Goal: Transaction & Acquisition: Book appointment/travel/reservation

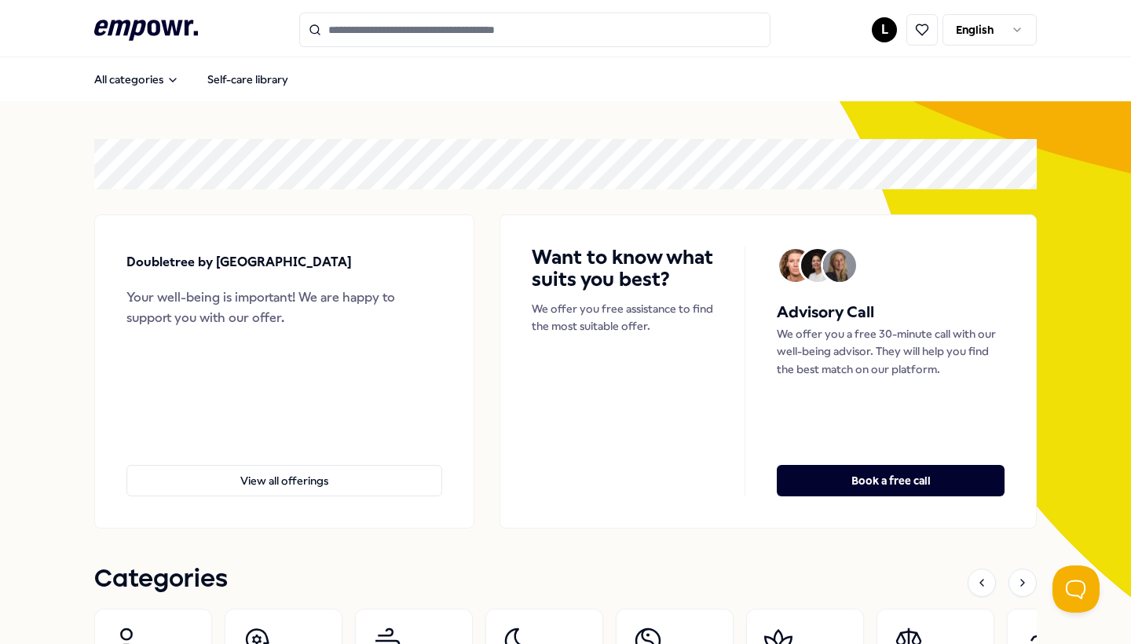
click at [544, 44] on input "Search for products, categories or subcategories" at bounding box center [534, 30] width 471 height 35
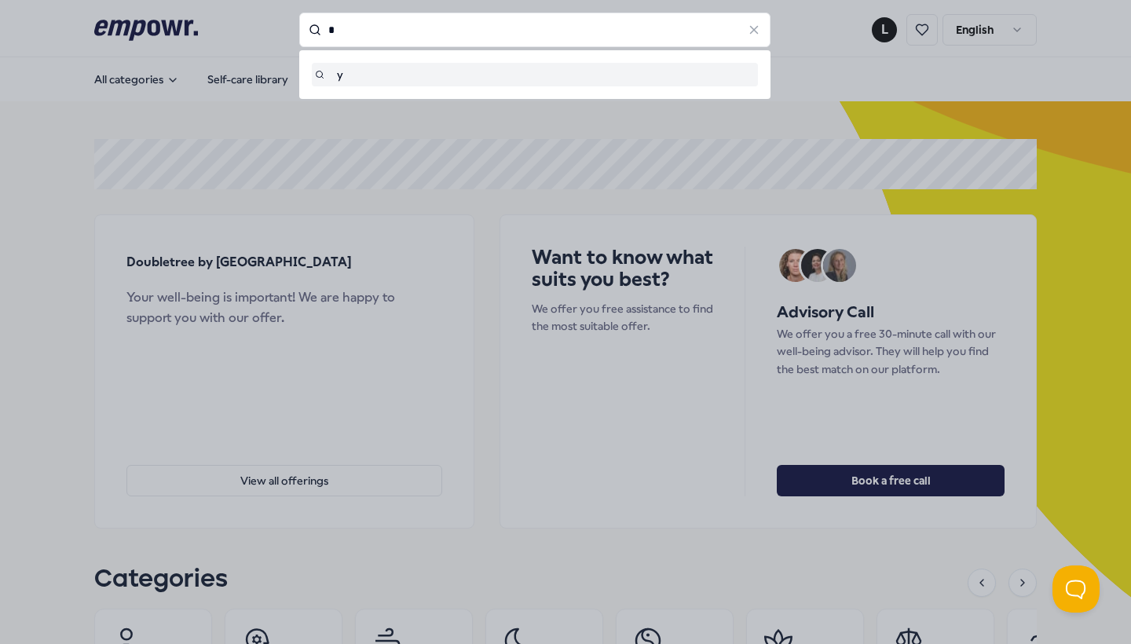
type input "*"
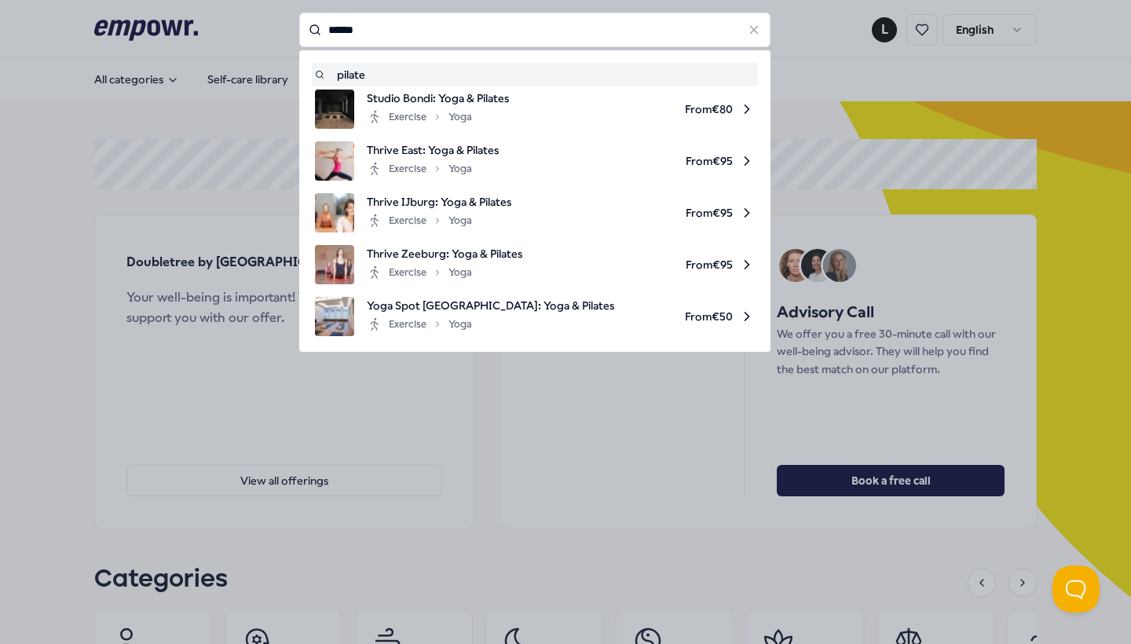
type input "*******"
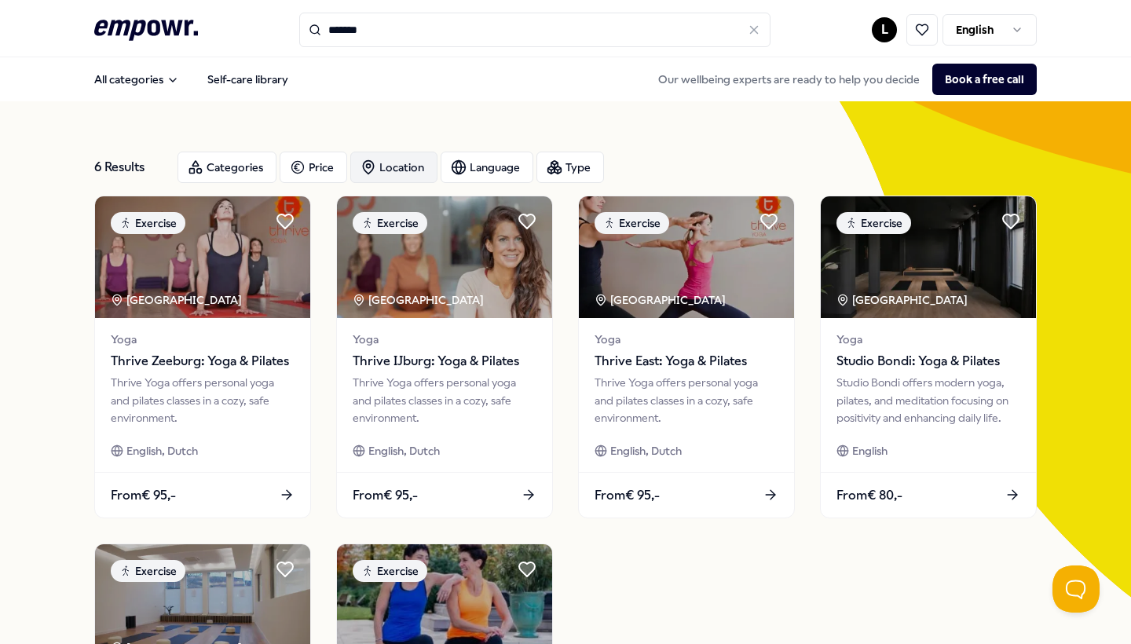
click at [414, 163] on div "Location" at bounding box center [393, 167] width 87 height 31
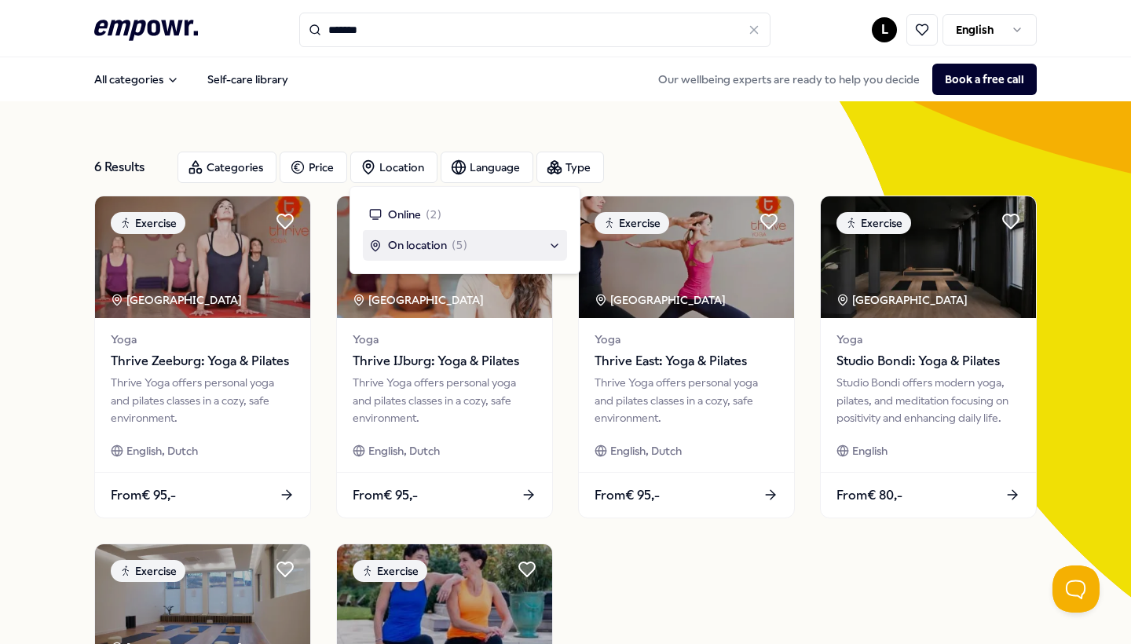
click at [401, 235] on div "On location ( 5 )" at bounding box center [465, 245] width 204 height 30
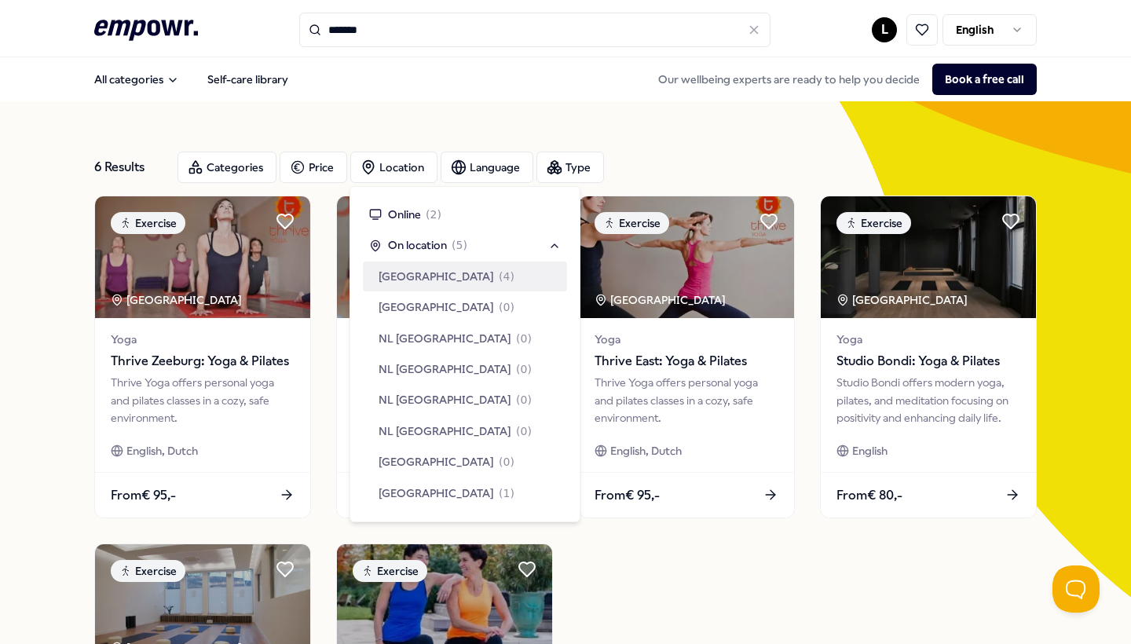
click at [476, 282] on span "[GEOGRAPHIC_DATA]" at bounding box center [436, 276] width 115 height 17
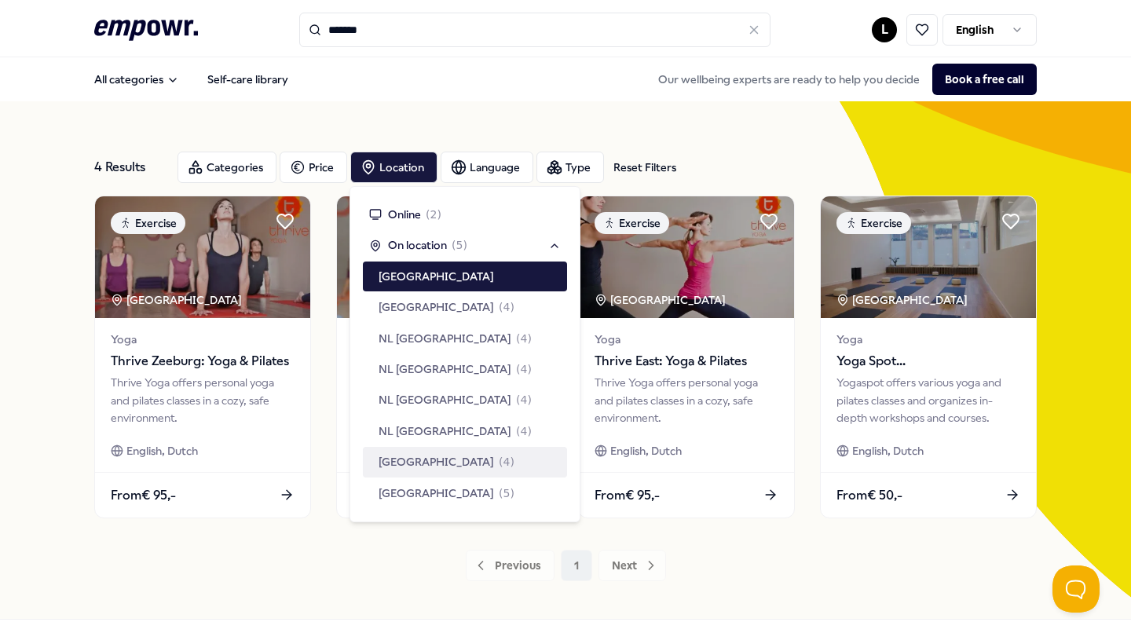
click at [697, 573] on div "Previous 1 Next" at bounding box center [565, 565] width 943 height 31
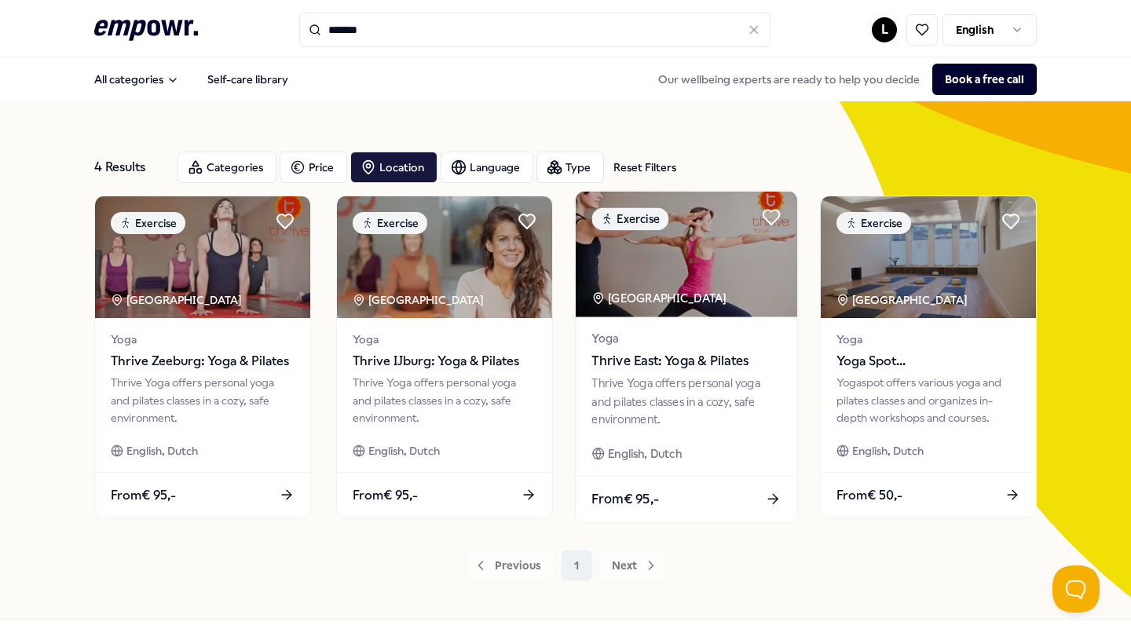
click at [672, 416] on div "Thrive Yoga offers personal yoga and pilates classes in a cozy, safe environmen…" at bounding box center [685, 402] width 189 height 54
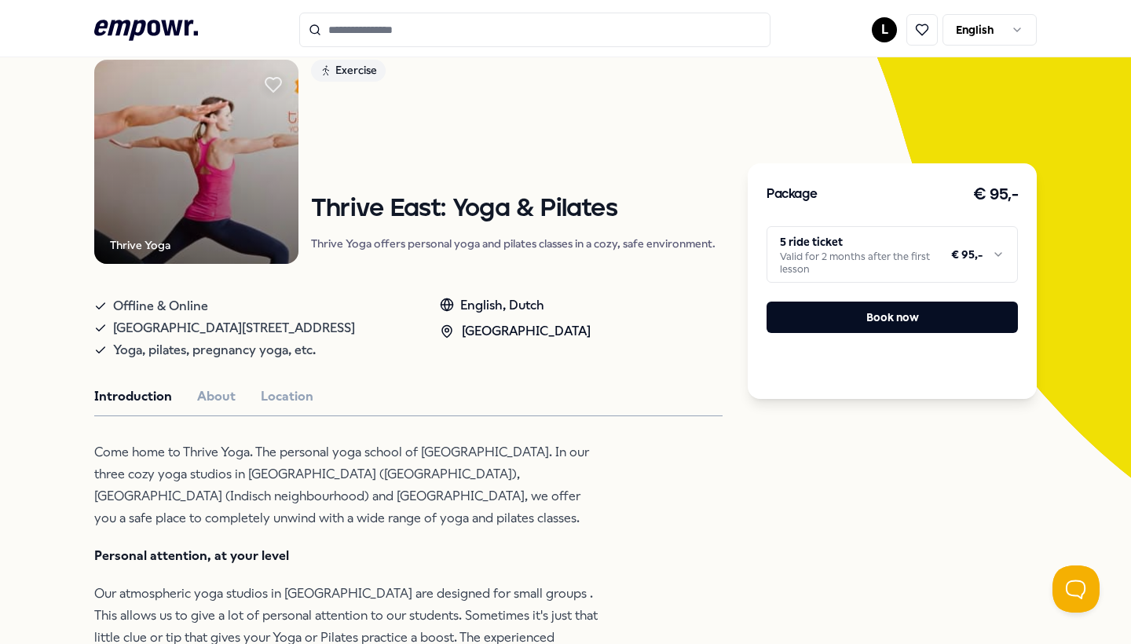
scroll to position [148, 0]
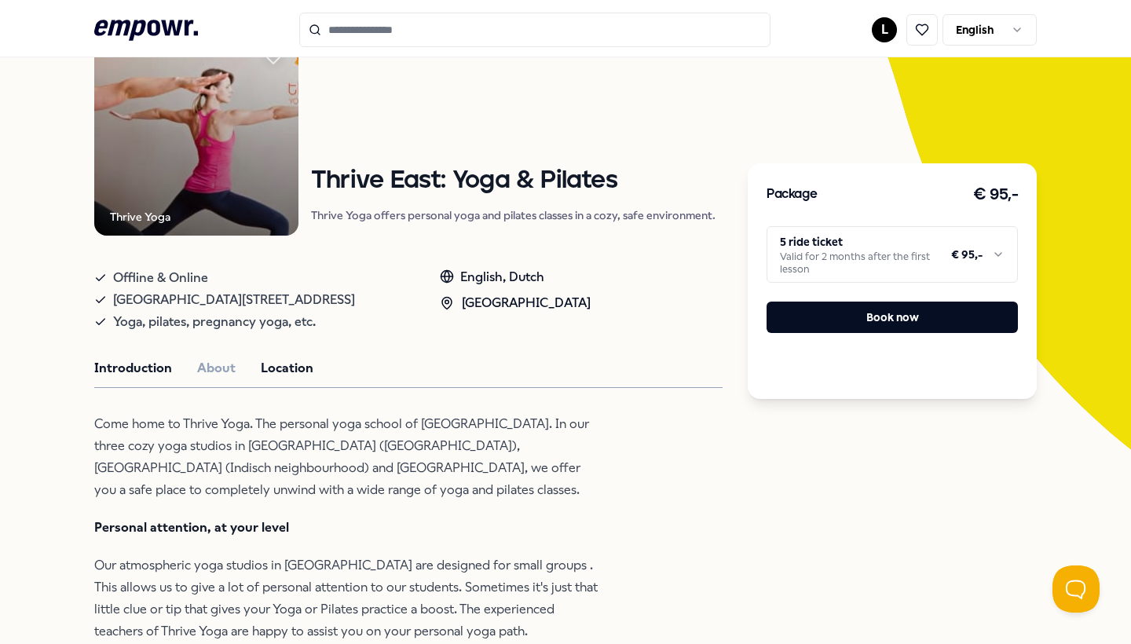
click at [270, 364] on button "Location" at bounding box center [287, 368] width 53 height 20
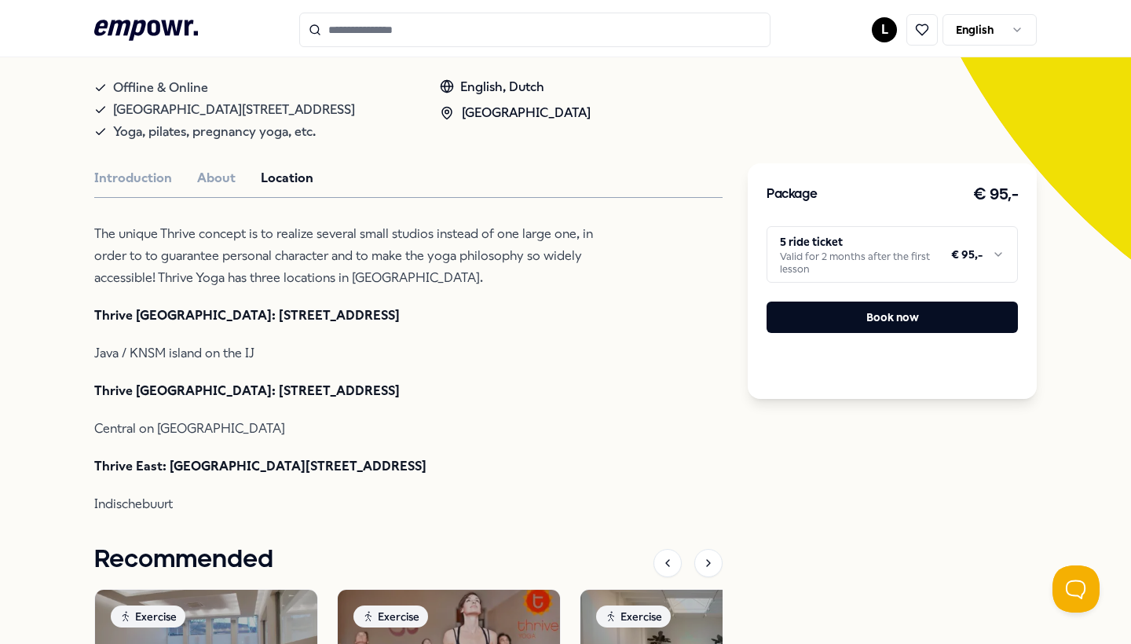
scroll to position [339, 0]
click at [213, 174] on button "About" at bounding box center [216, 177] width 38 height 20
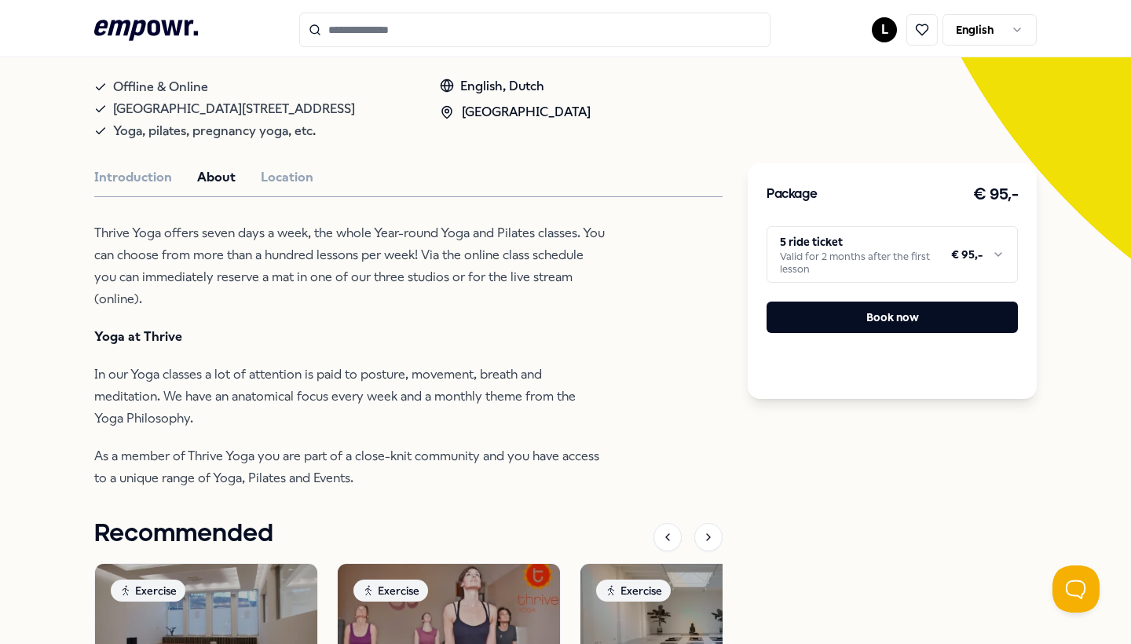
click at [807, 225] on div "Package € 95,- 5 ride ticket Valid for 2 months after the first lesson € 95,- B…" at bounding box center [892, 281] width 289 height 236
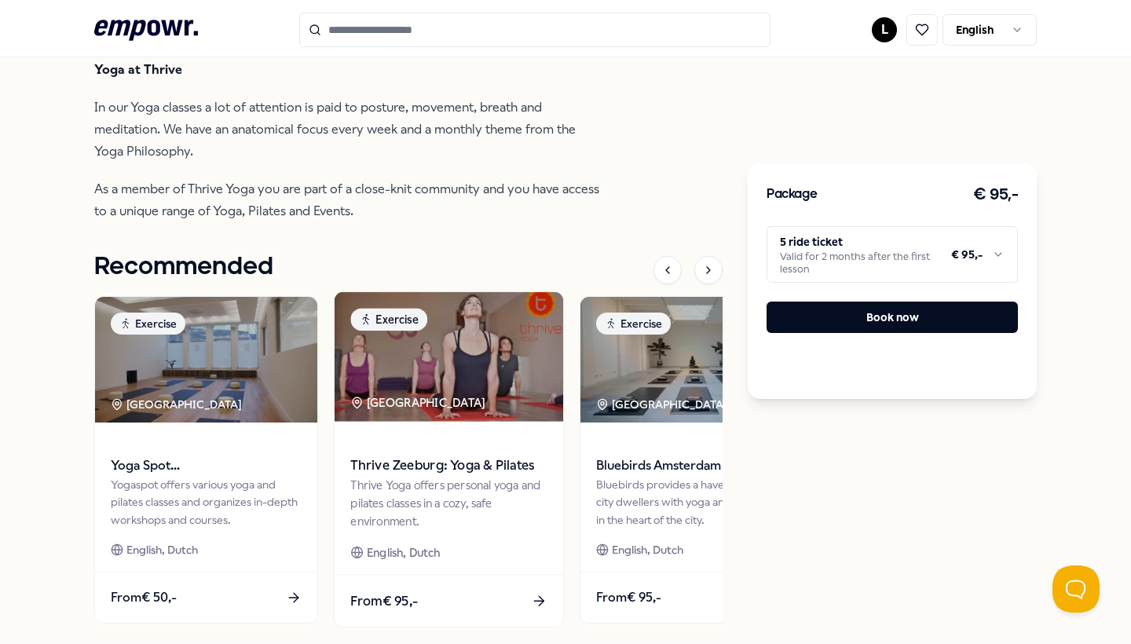
scroll to position [620, 0]
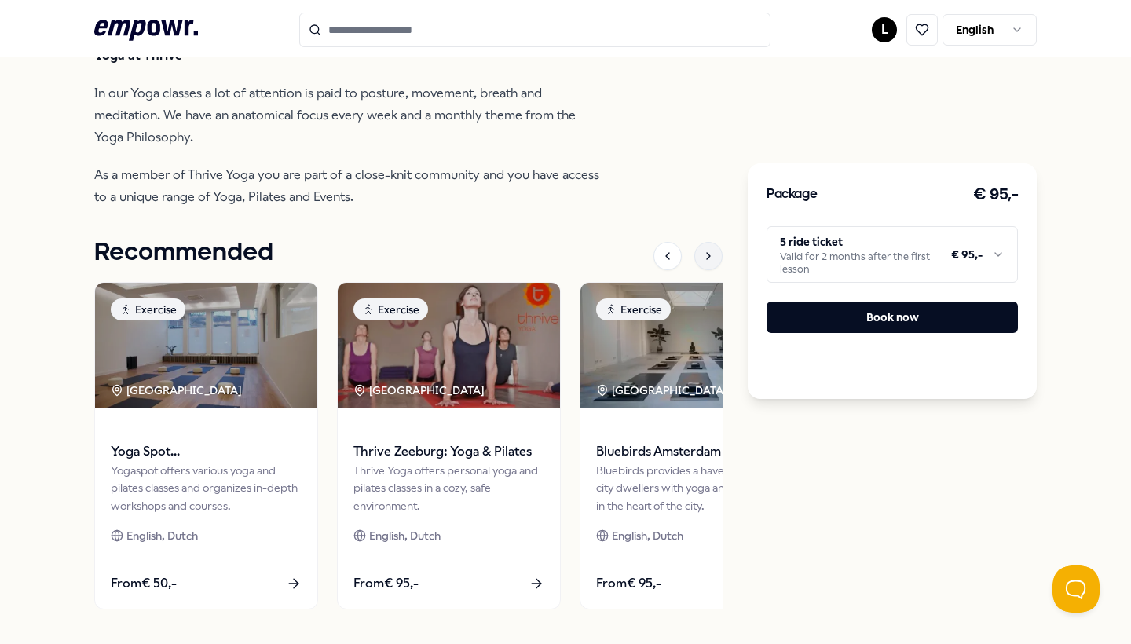
click at [711, 262] on div at bounding box center [708, 256] width 28 height 28
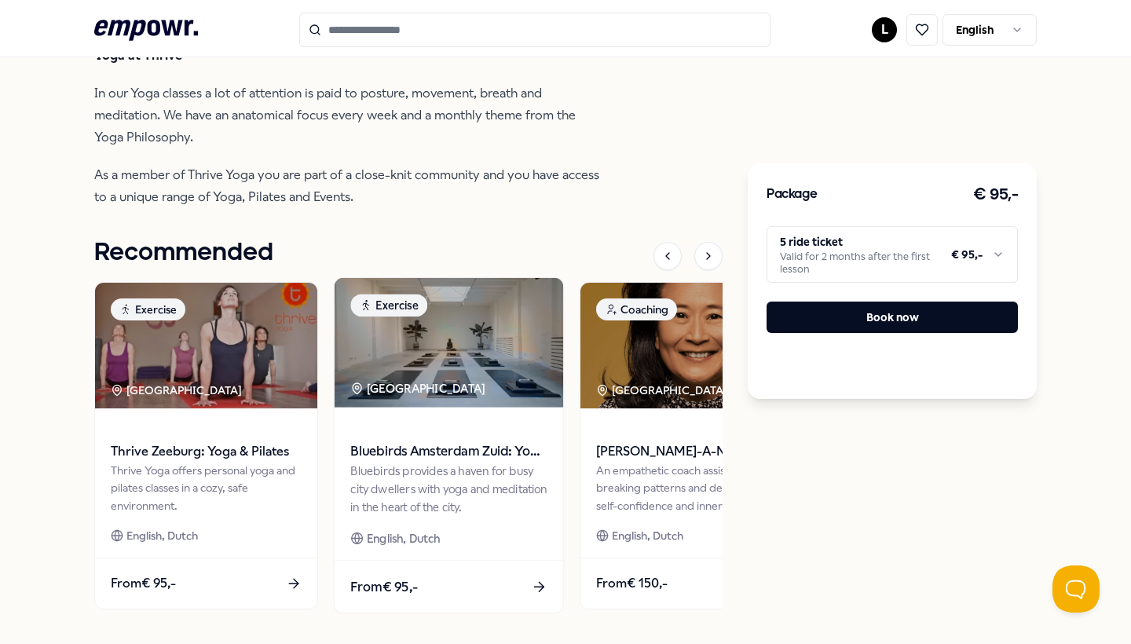
click at [482, 391] on img at bounding box center [449, 343] width 229 height 130
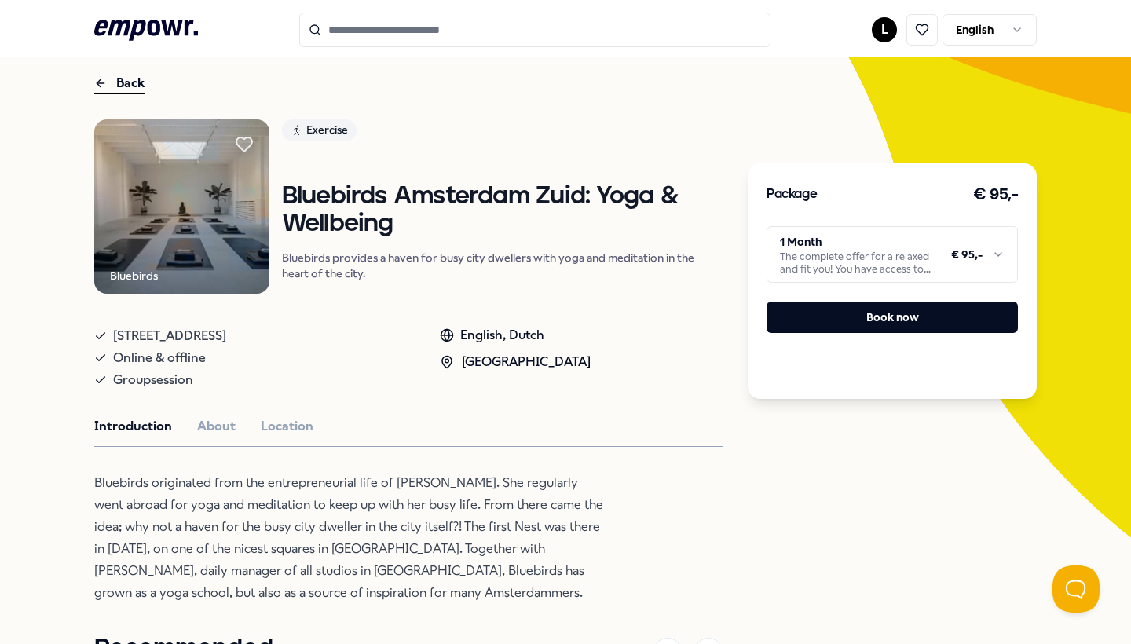
scroll to position [145, 0]
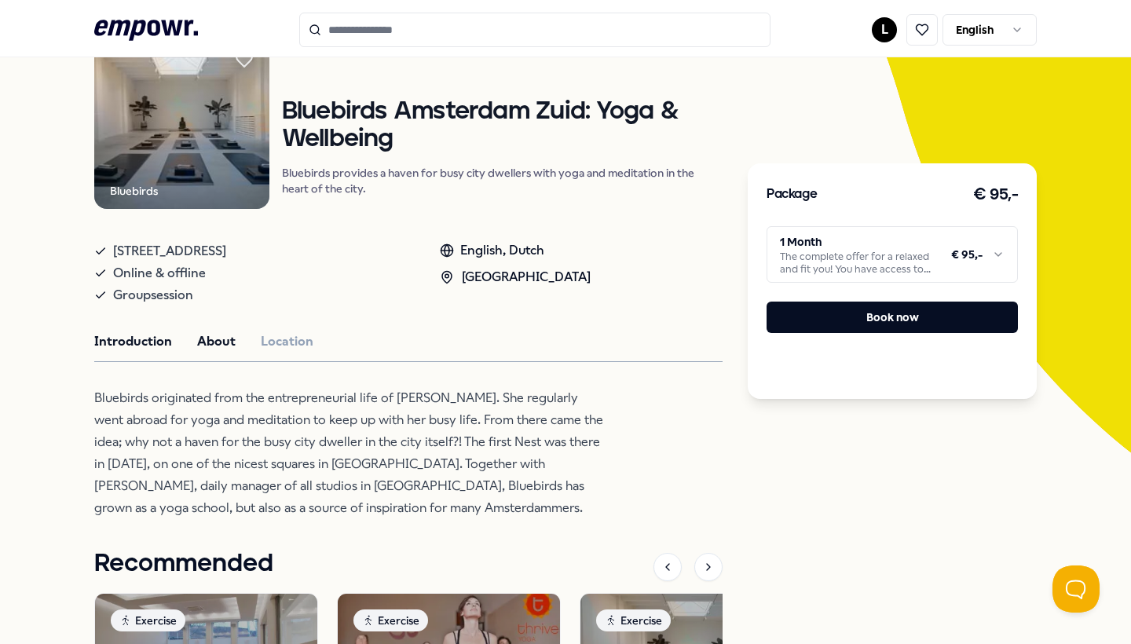
click at [217, 344] on button "About" at bounding box center [216, 341] width 38 height 20
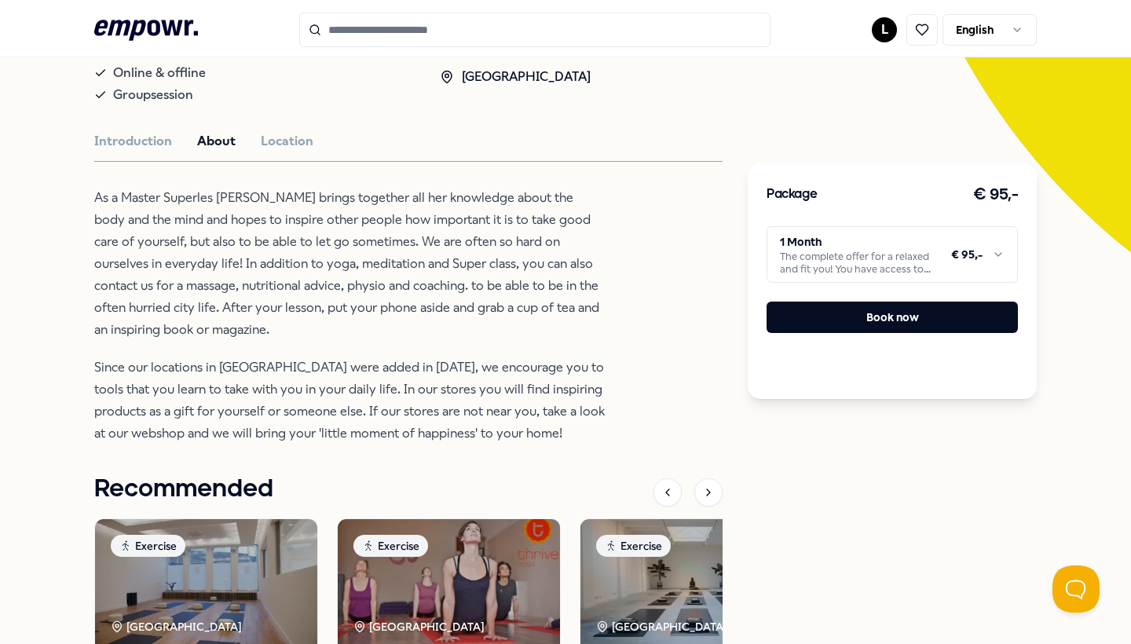
scroll to position [343, 0]
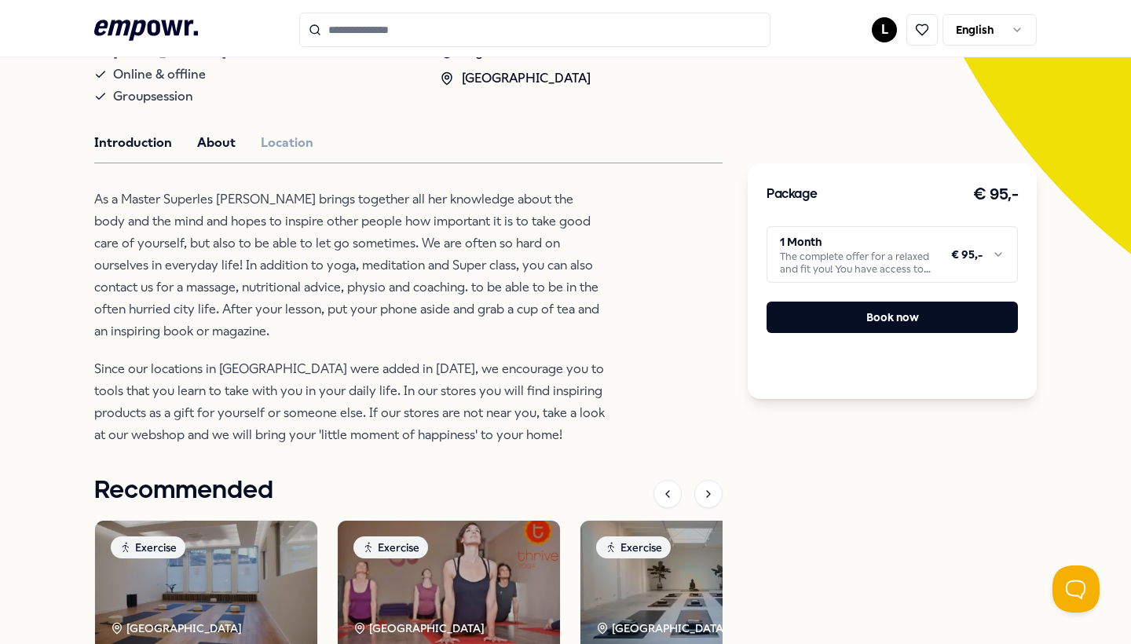
click at [149, 140] on button "Introduction" at bounding box center [133, 143] width 78 height 20
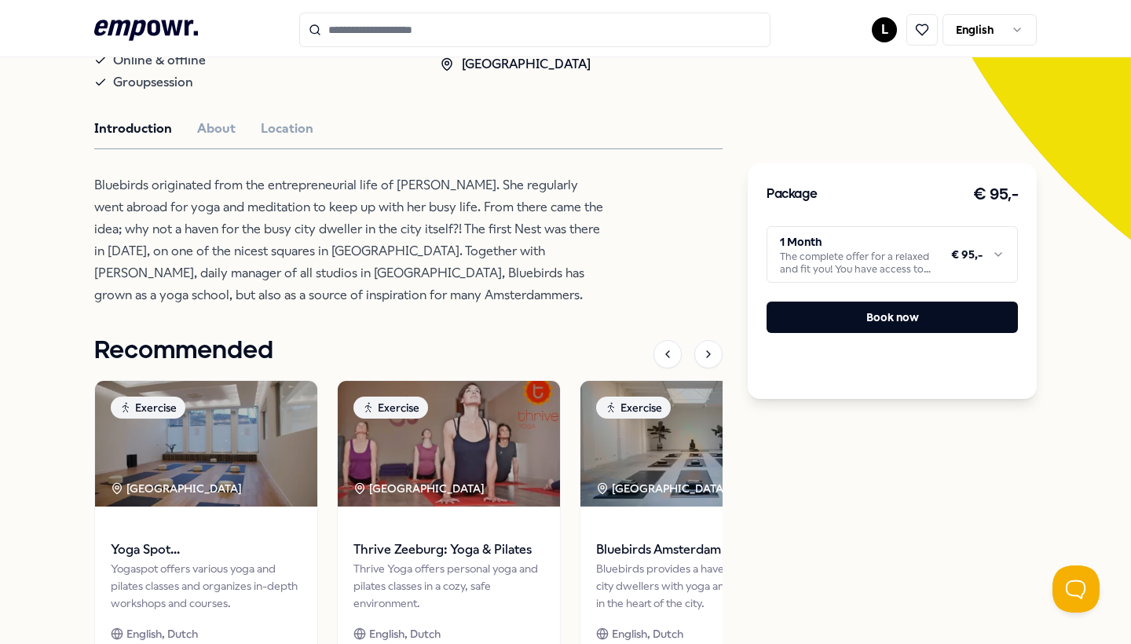
scroll to position [359, 0]
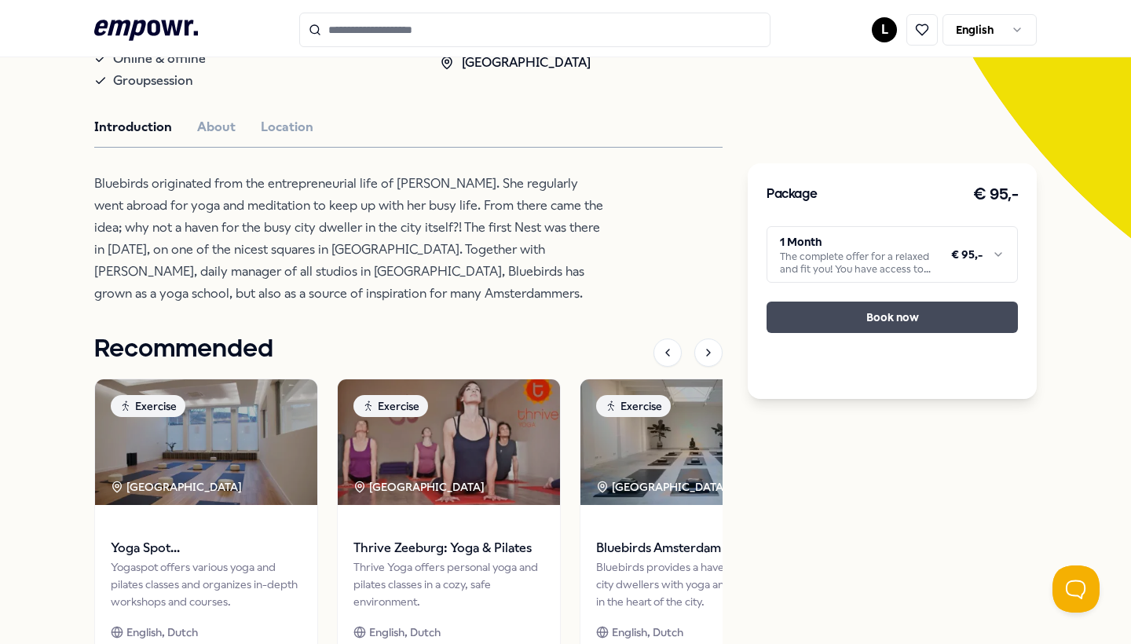
click at [870, 302] on button "Book now" at bounding box center [892, 317] width 251 height 31
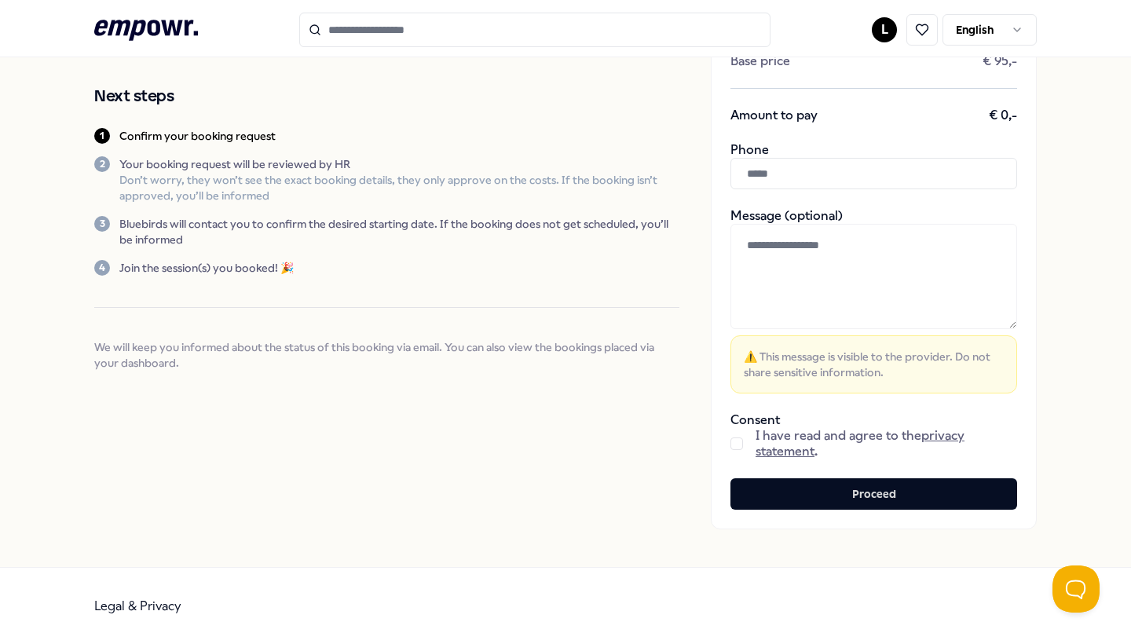
scroll to position [154, 0]
click at [742, 447] on button "button" at bounding box center [736, 444] width 13 height 13
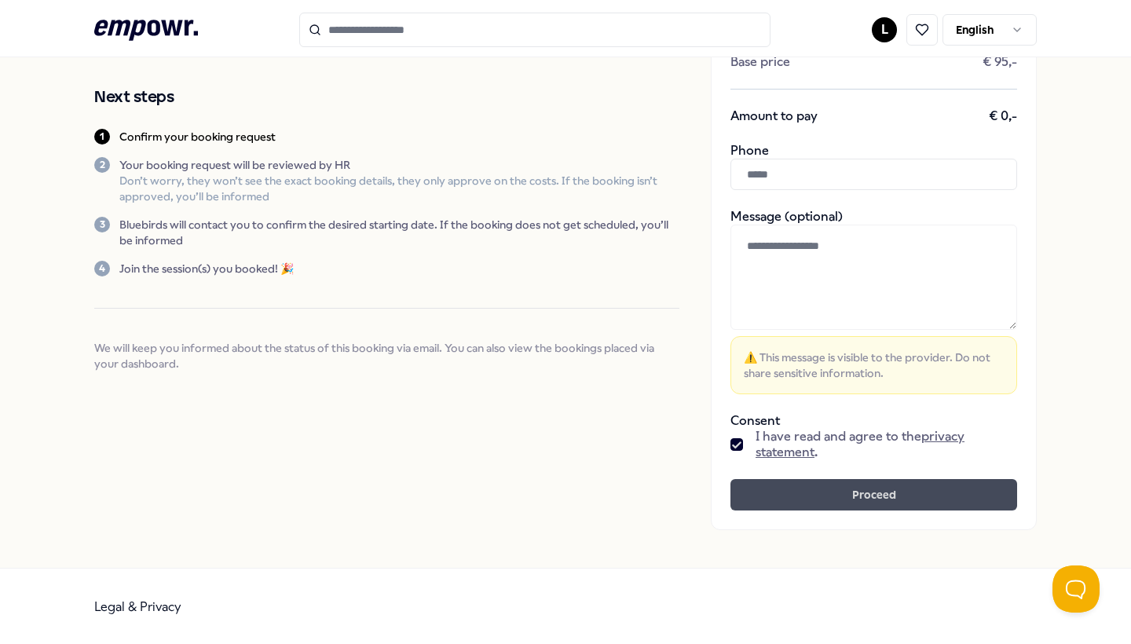
click at [757, 506] on button "Proceed" at bounding box center [873, 494] width 287 height 31
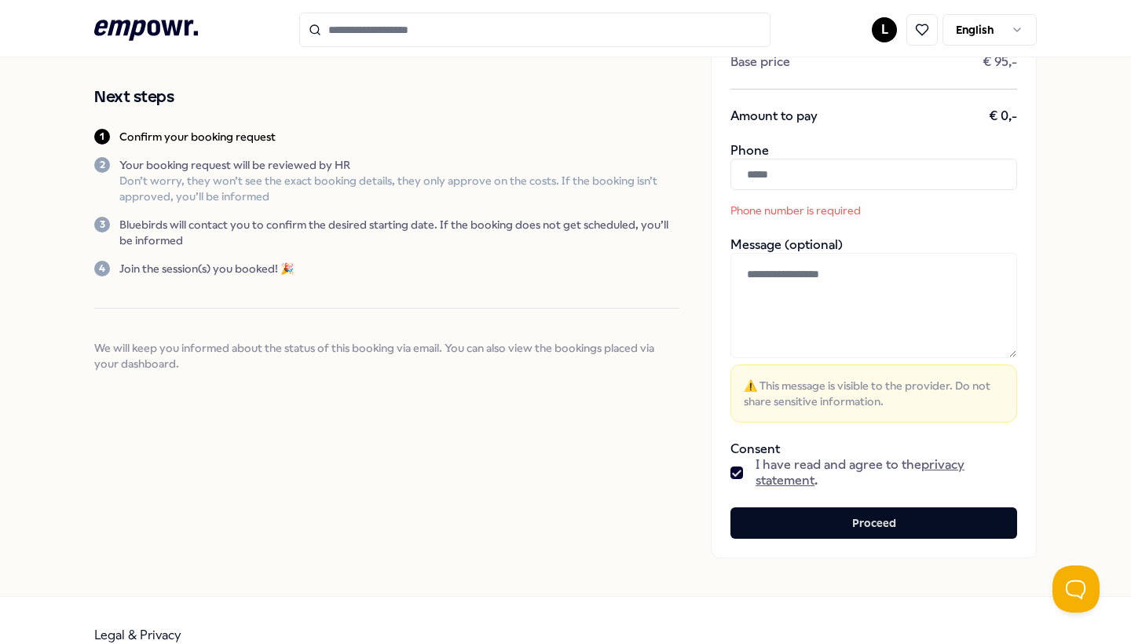
click at [779, 178] on input "text" at bounding box center [873, 174] width 287 height 31
click at [769, 170] on input "**********" at bounding box center [873, 174] width 287 height 31
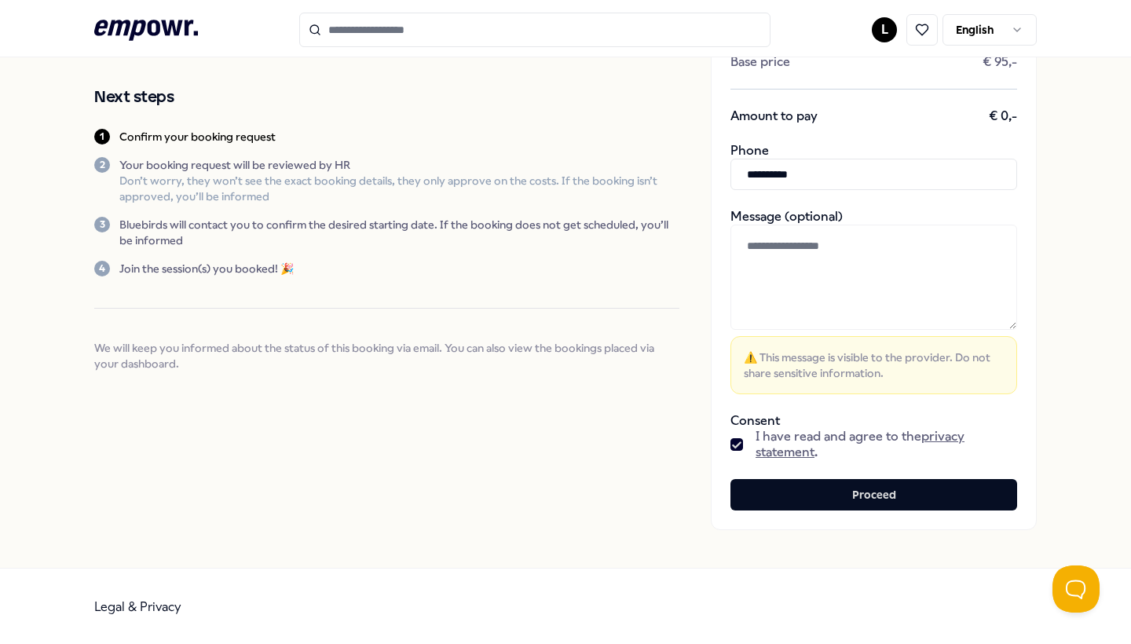
type input "**********"
click at [873, 474] on div "**********" at bounding box center [874, 235] width 326 height 589
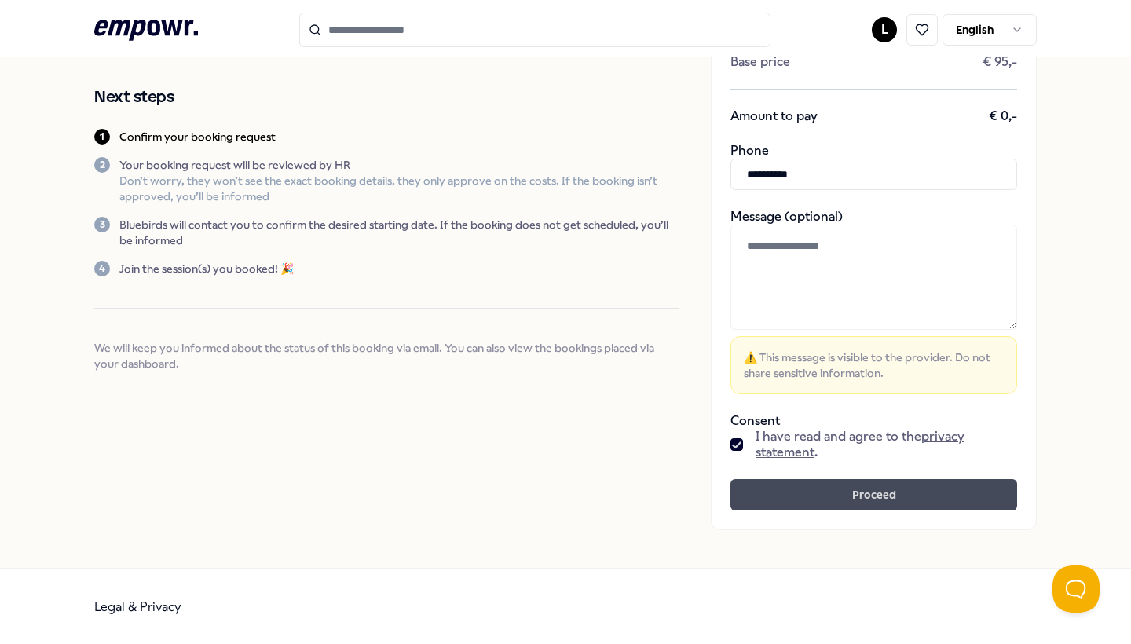
click at [872, 485] on button "Proceed" at bounding box center [873, 494] width 287 height 31
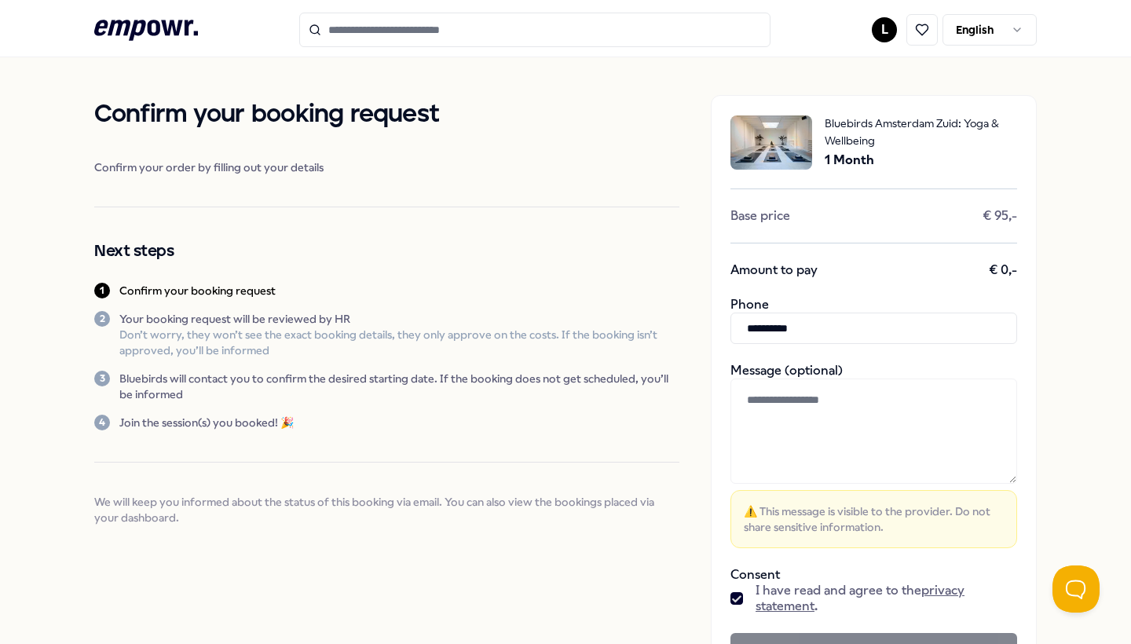
scroll to position [0, 0]
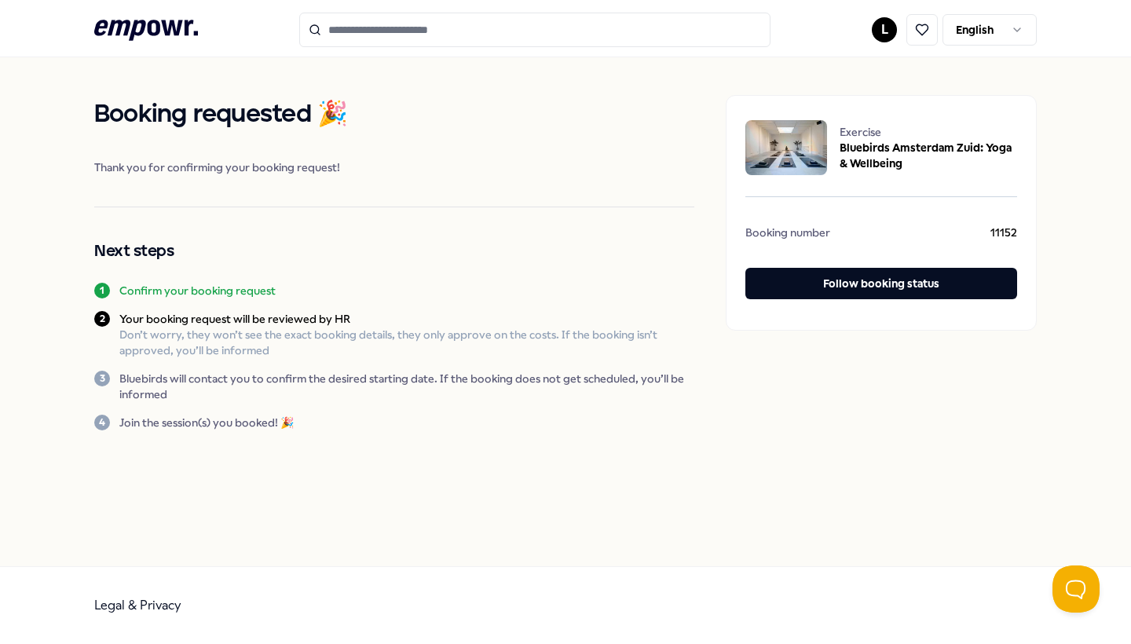
click at [547, 32] on input "Search for products, categories or subcategories" at bounding box center [534, 30] width 471 height 35
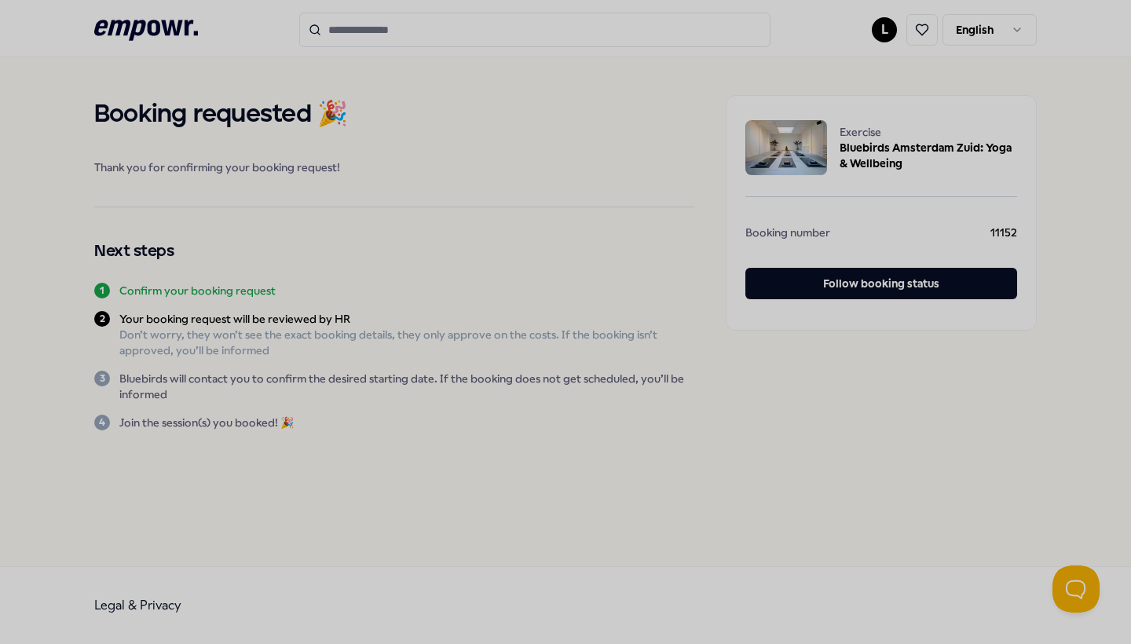
click at [181, 57] on div at bounding box center [565, 322] width 1131 height 644
click at [104, 45] on div at bounding box center [565, 322] width 1131 height 644
click at [152, 10] on div at bounding box center [565, 322] width 1131 height 644
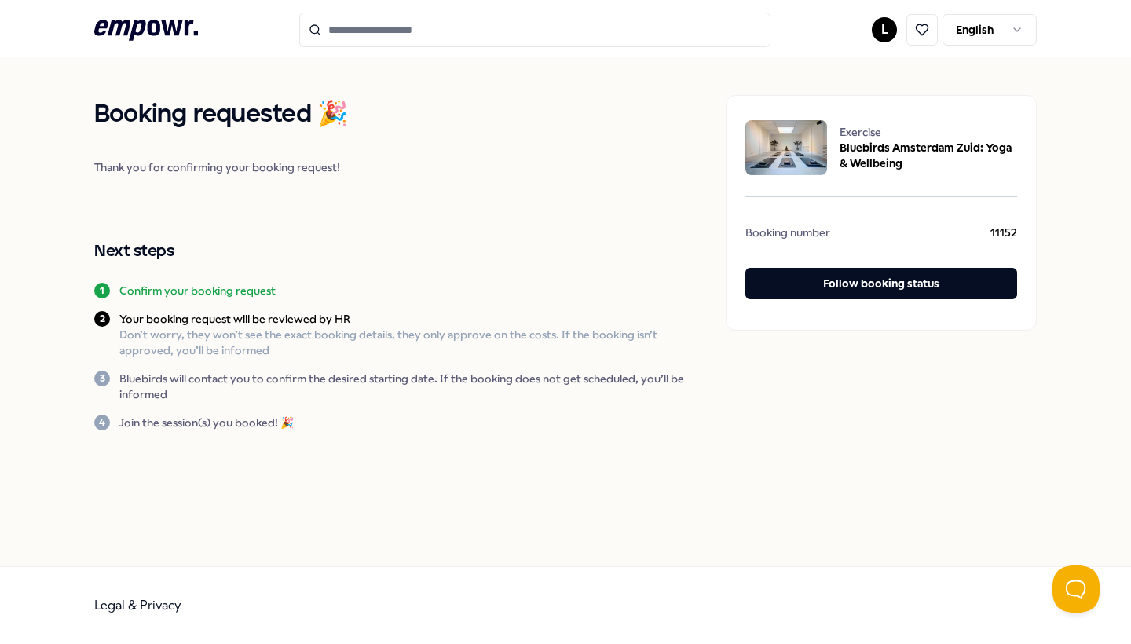
click at [146, 36] on icon ".empowr-logo_svg__cls-1{fill:#03032f}" at bounding box center [146, 30] width 104 height 29
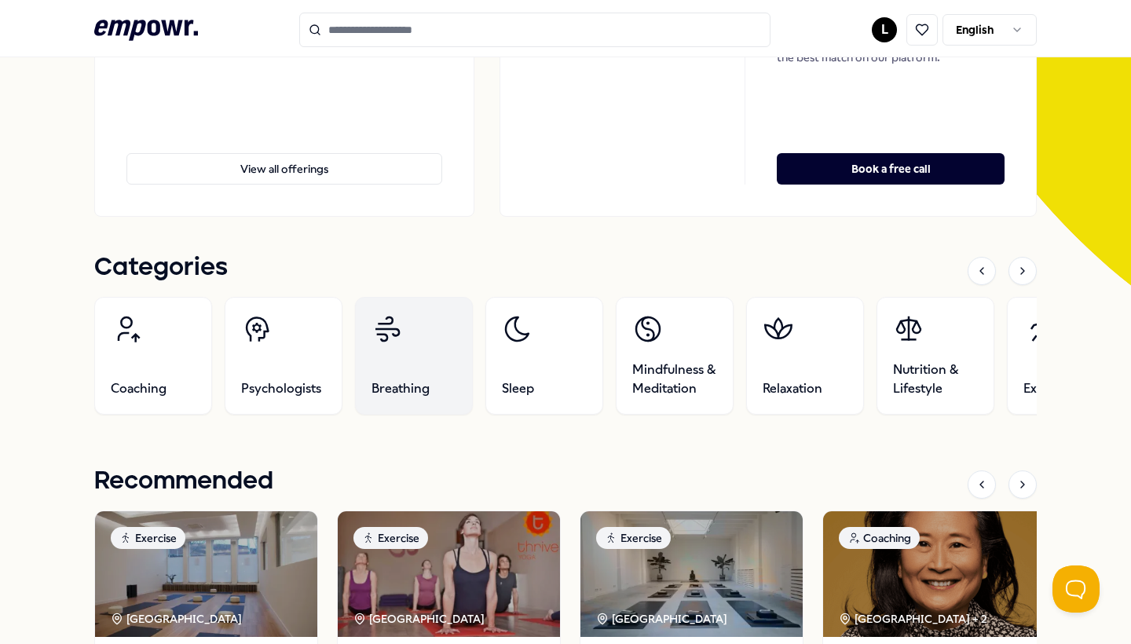
scroll to position [313, 0]
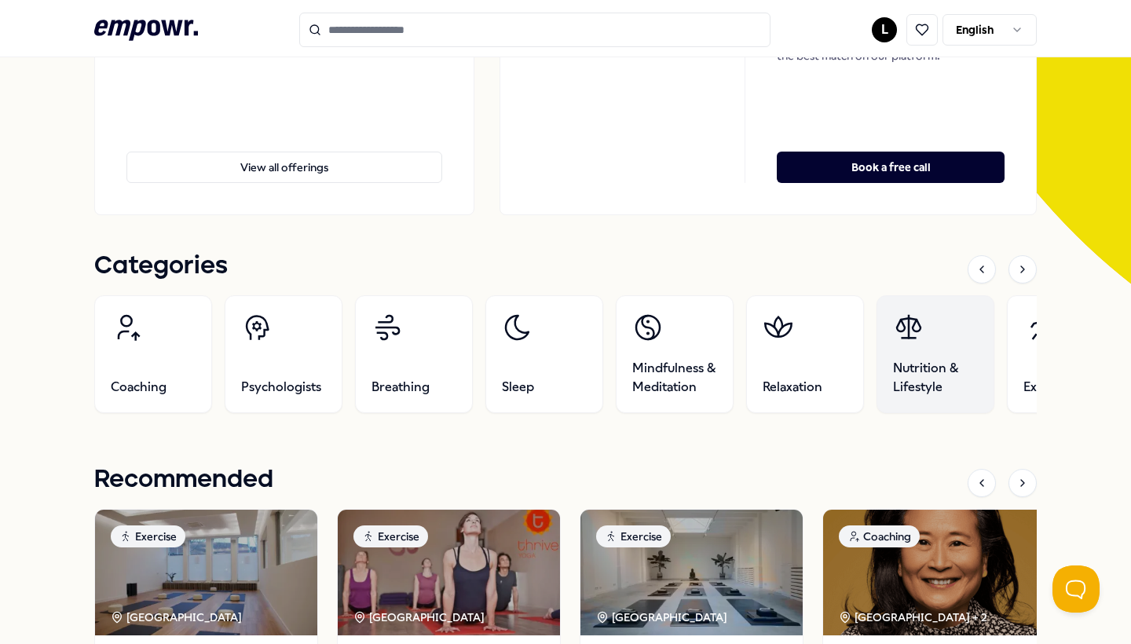
click at [965, 347] on link "Nutrition & Lifestyle" at bounding box center [936, 354] width 118 height 118
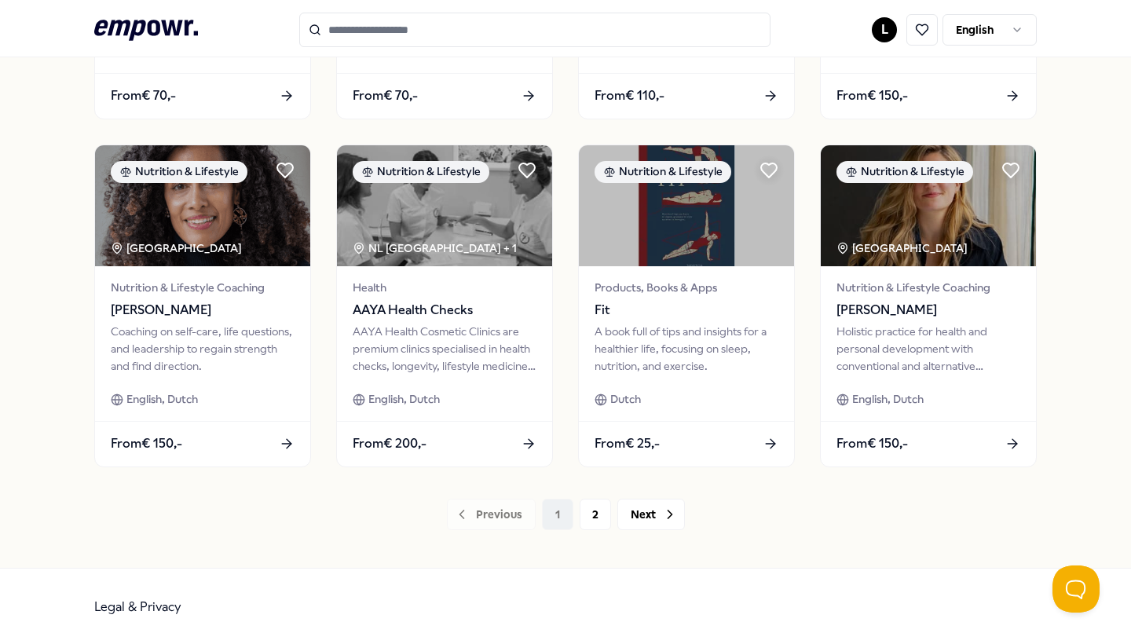
scroll to position [747, 0]
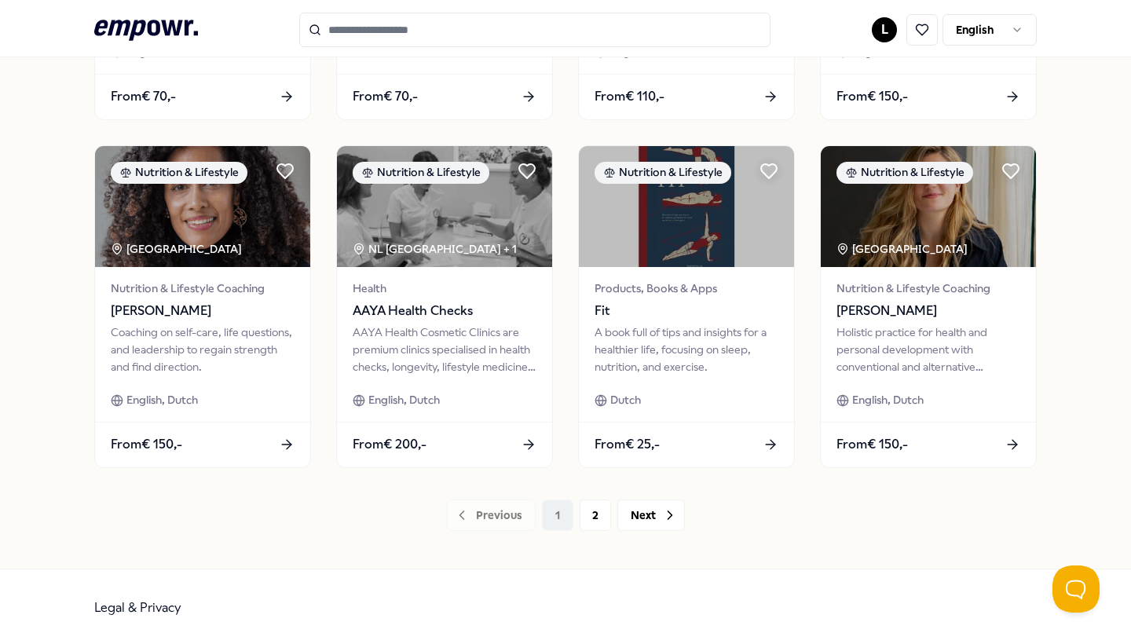
click at [164, 30] on icon at bounding box center [146, 30] width 104 height 20
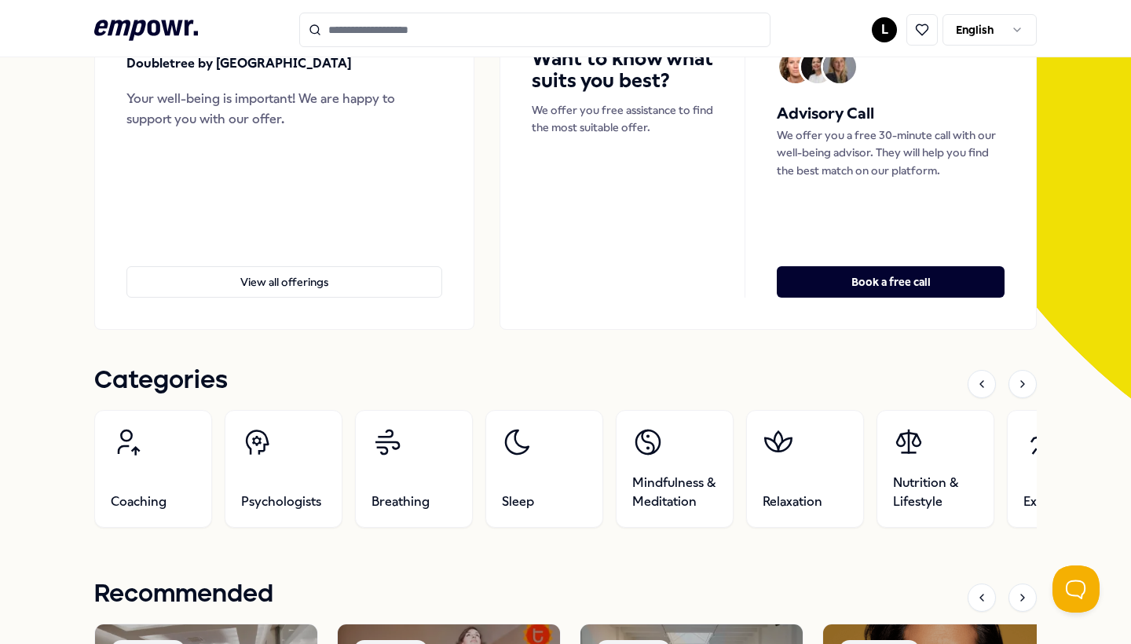
scroll to position [200, 0]
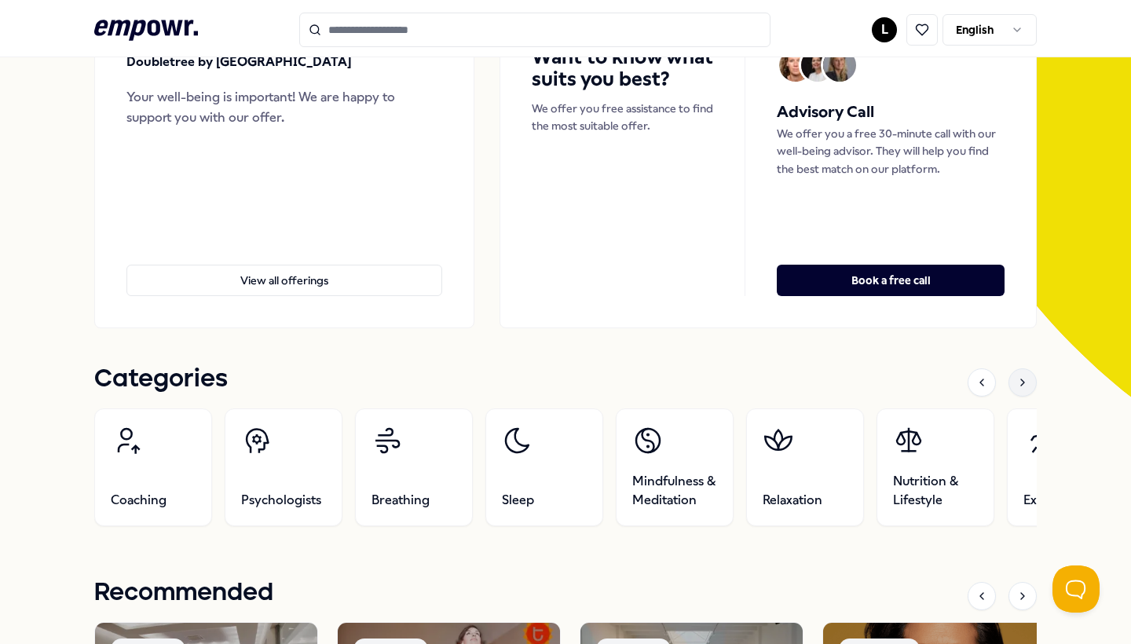
click at [1015, 377] on div at bounding box center [1023, 382] width 28 height 28
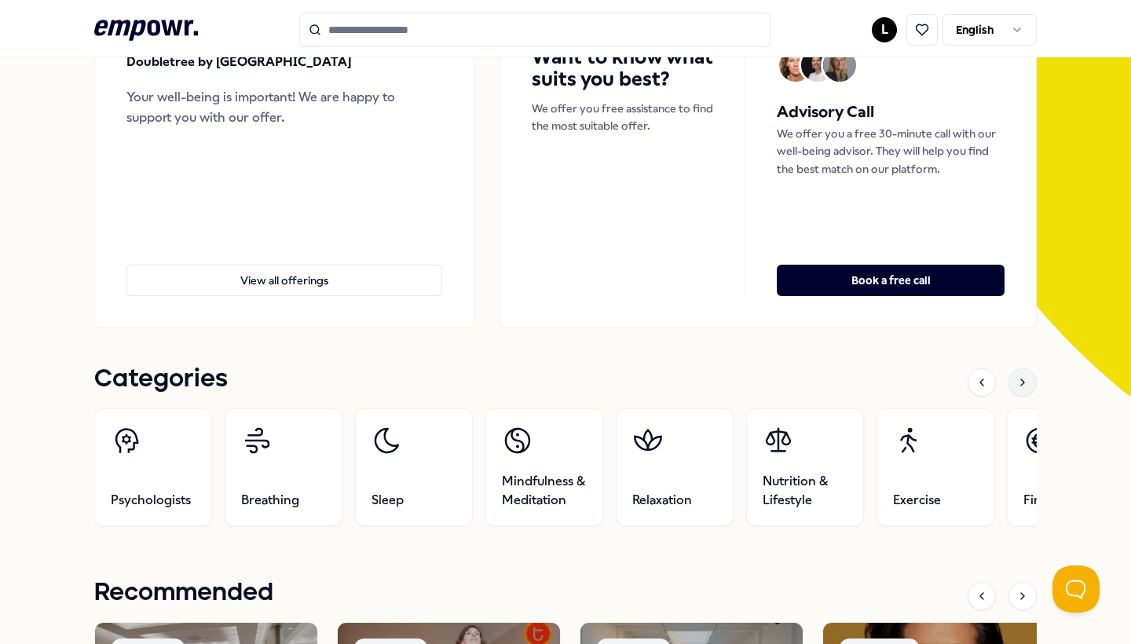
click at [1020, 379] on icon at bounding box center [1022, 382] width 13 height 13
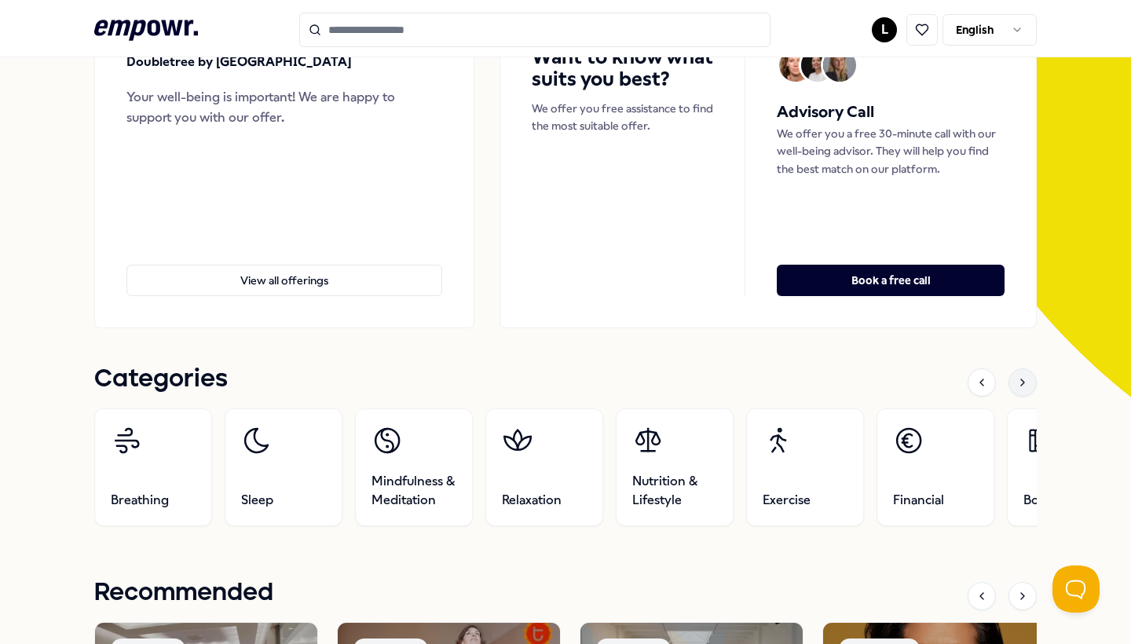
click at [1020, 379] on icon at bounding box center [1022, 382] width 13 height 13
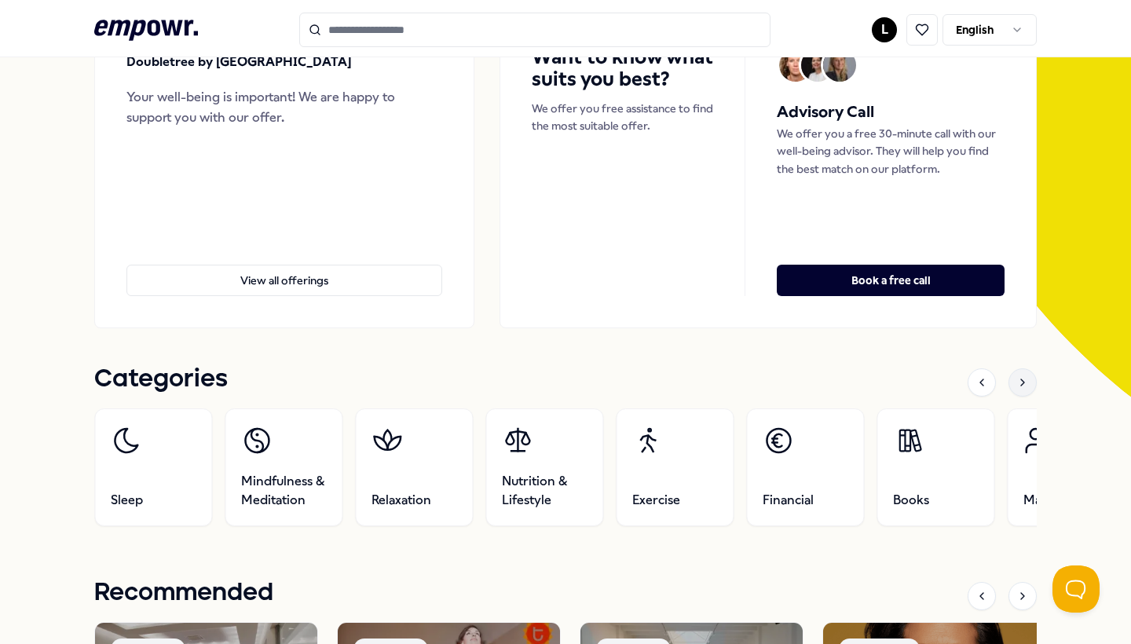
click at [1020, 379] on icon at bounding box center [1022, 382] width 13 height 13
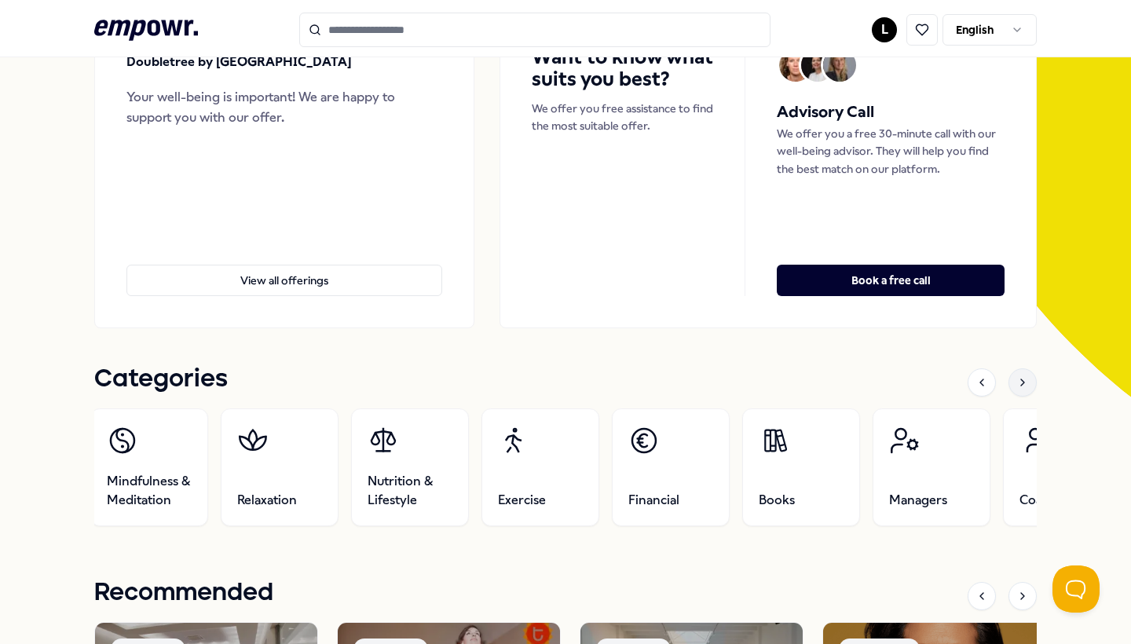
click at [1020, 379] on icon at bounding box center [1022, 382] width 13 height 13
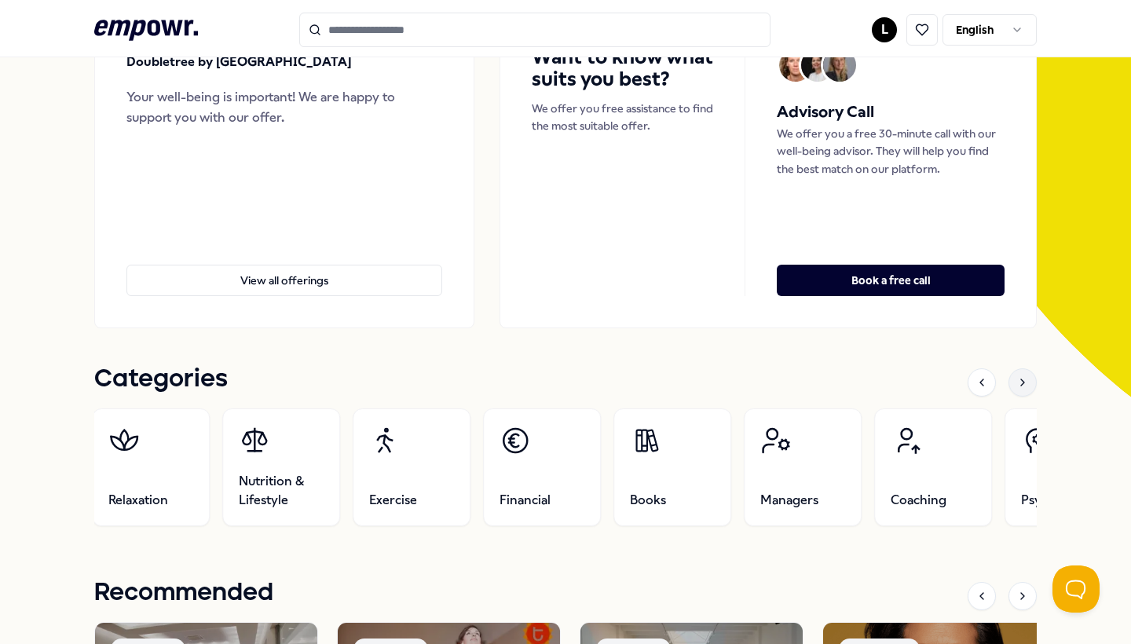
click at [1020, 379] on icon at bounding box center [1022, 382] width 13 height 13
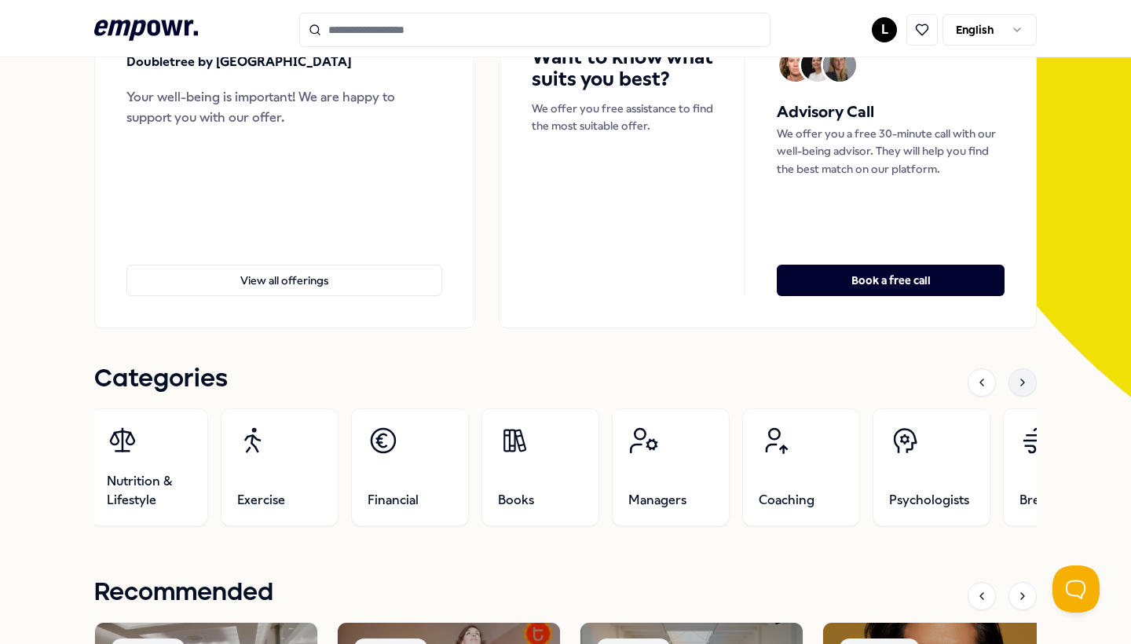
click at [1020, 379] on icon at bounding box center [1022, 382] width 13 height 13
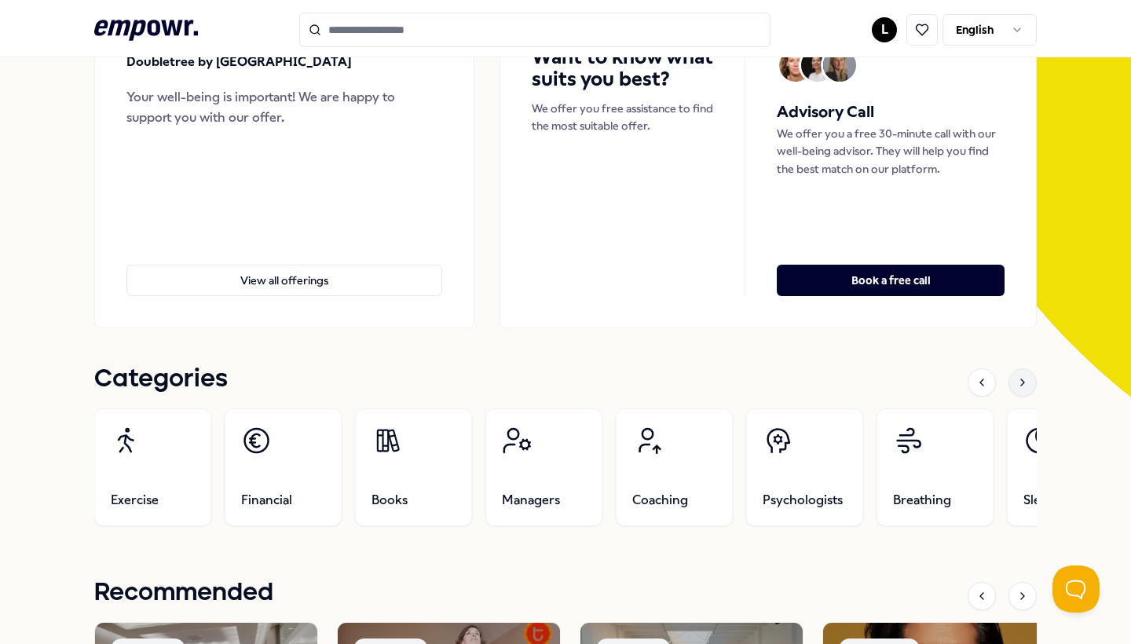
click at [1020, 379] on icon at bounding box center [1022, 382] width 13 height 13
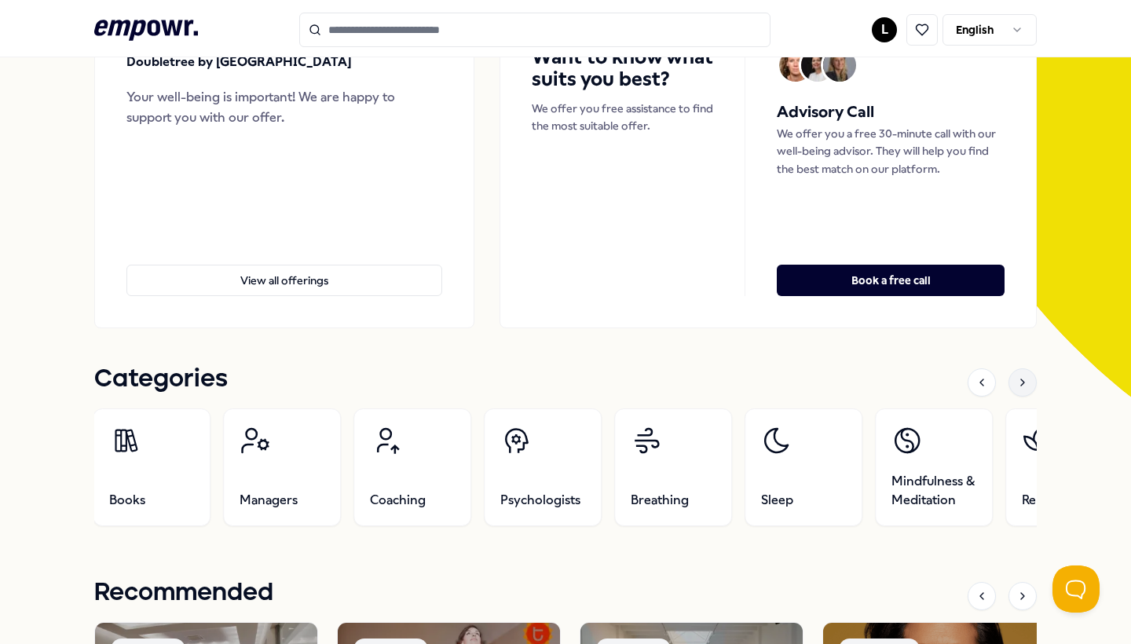
click at [1020, 379] on icon at bounding box center [1022, 382] width 13 height 13
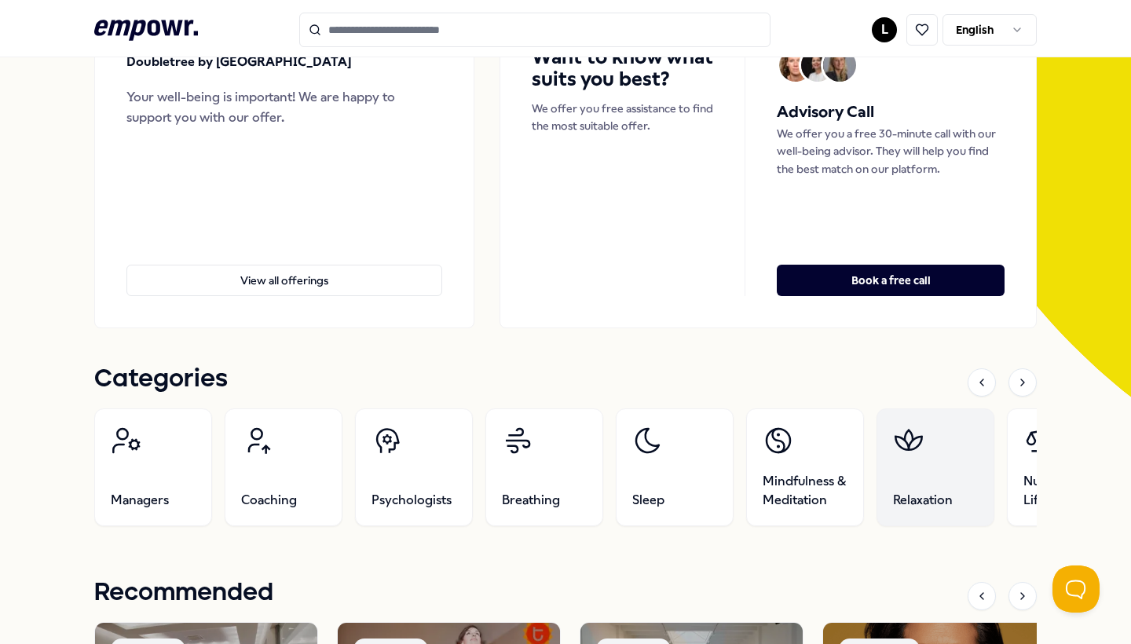
click at [935, 479] on link "Relaxation" at bounding box center [936, 467] width 118 height 118
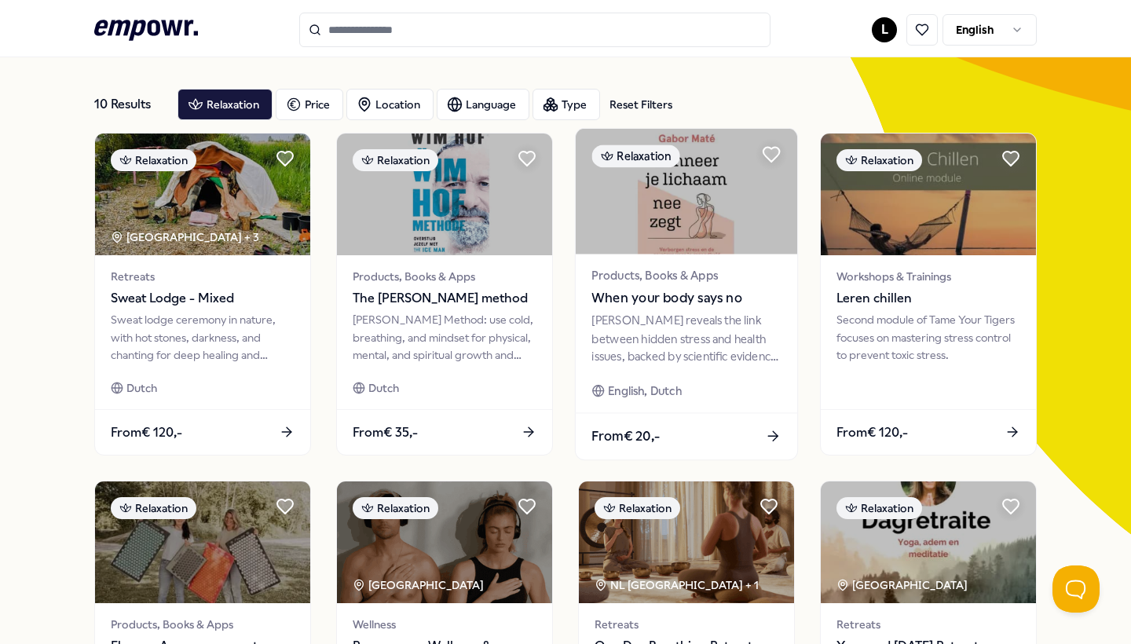
scroll to position [54, 0]
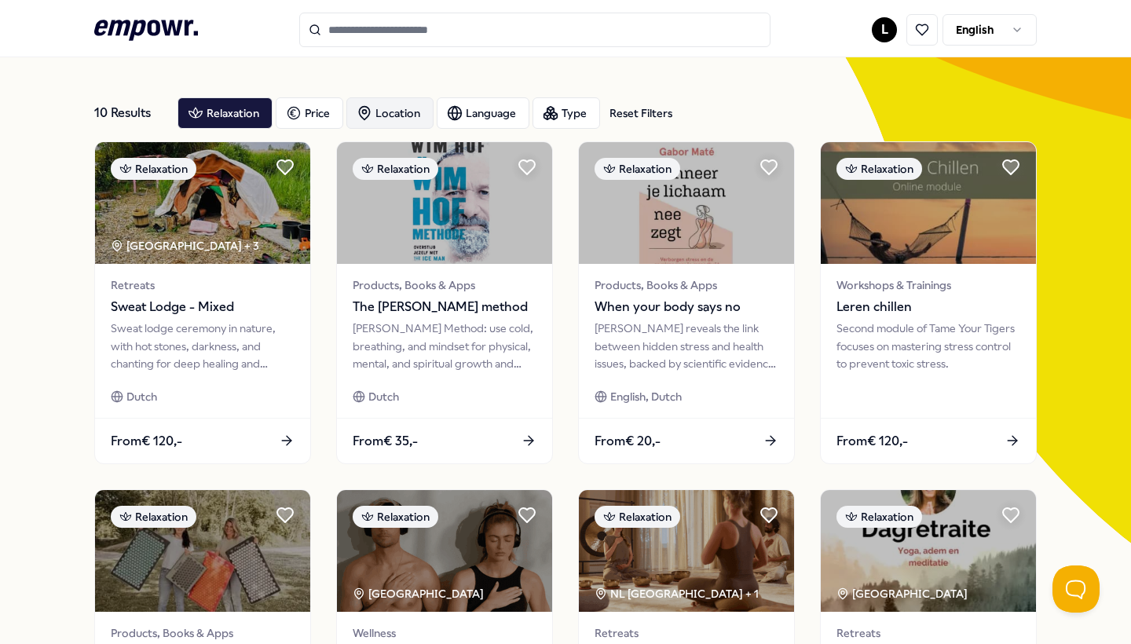
click at [413, 115] on div "Location" at bounding box center [389, 112] width 87 height 31
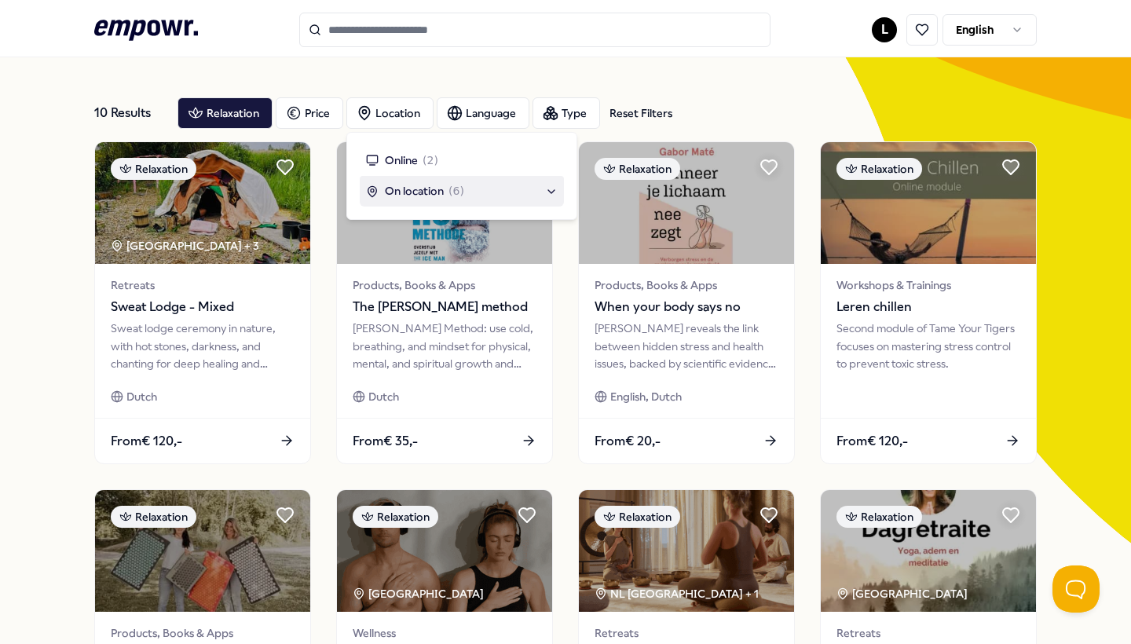
click at [410, 188] on span "On location" at bounding box center [414, 190] width 59 height 17
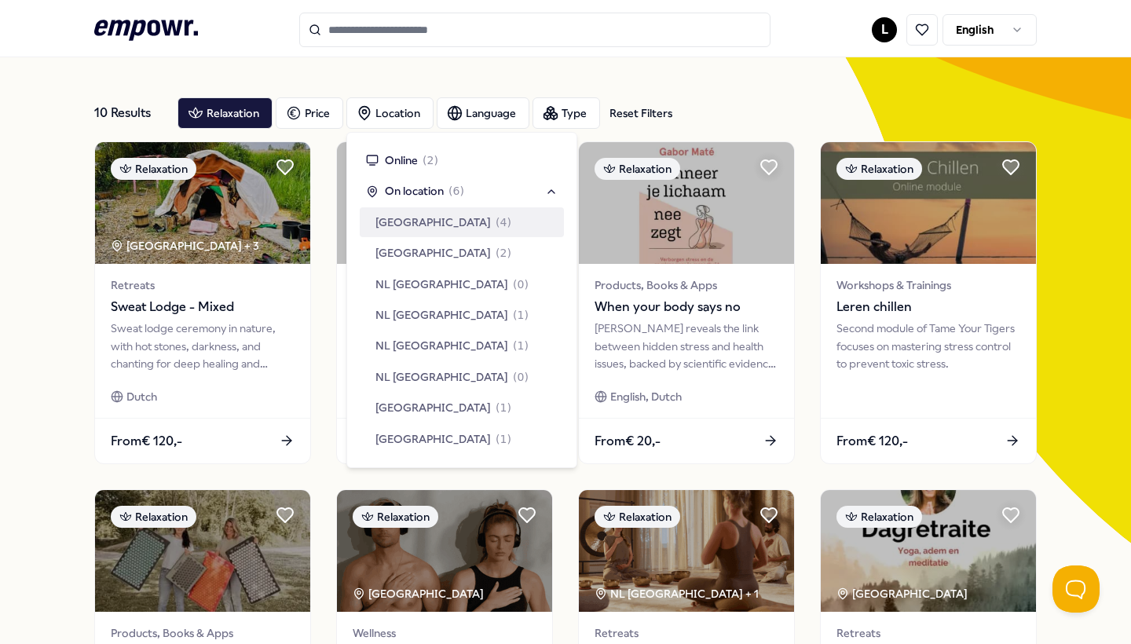
click at [413, 214] on span "[GEOGRAPHIC_DATA]" at bounding box center [432, 222] width 115 height 17
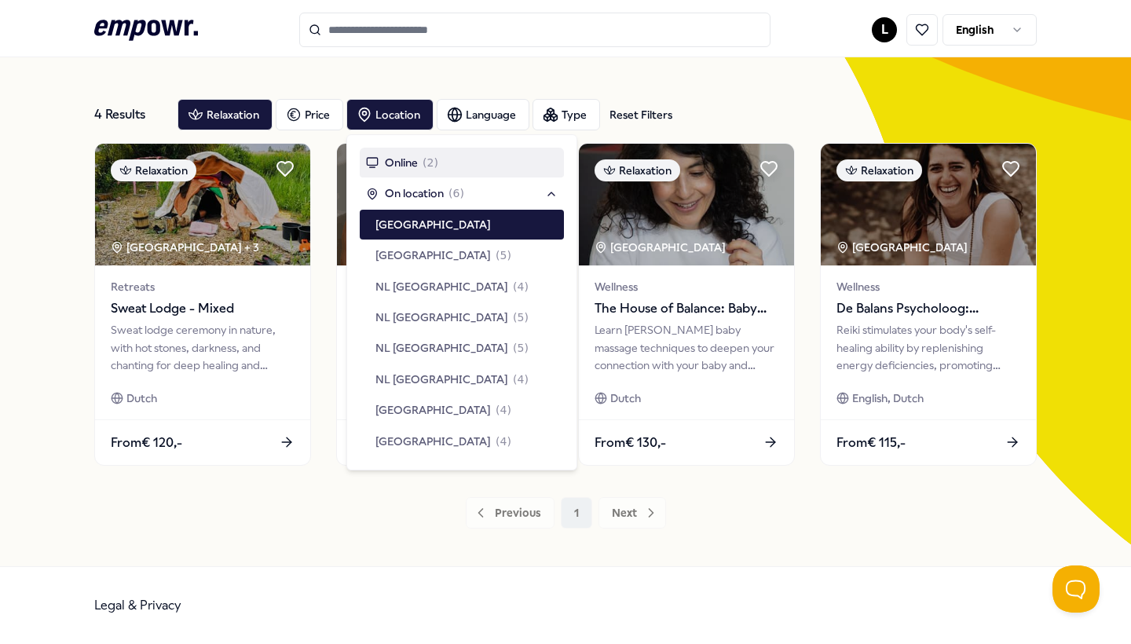
scroll to position [52, 0]
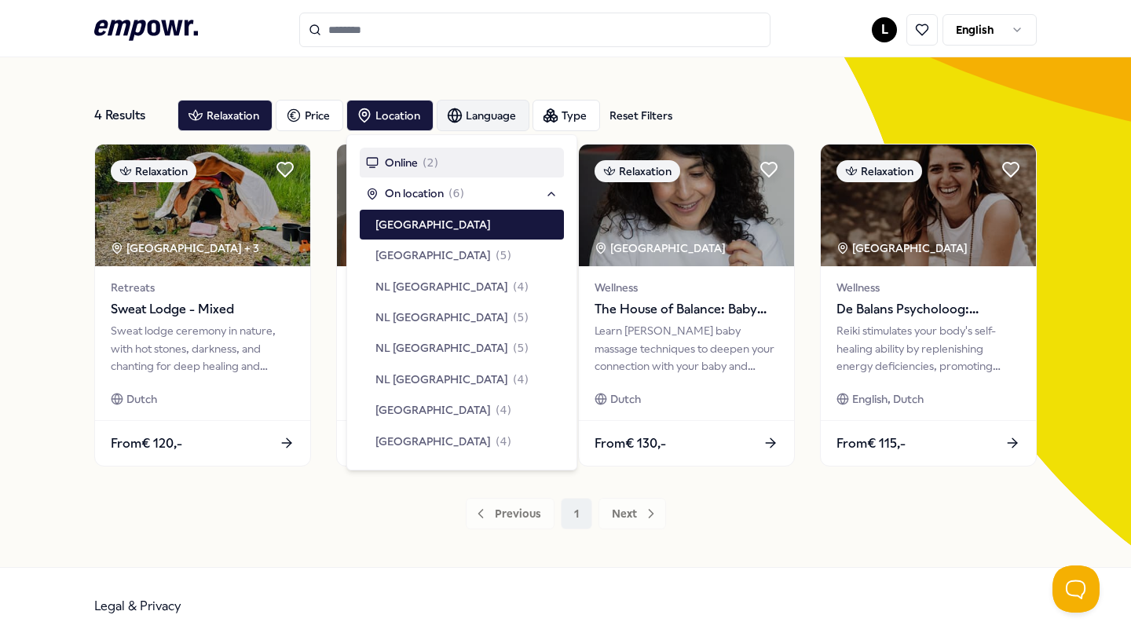
click at [491, 120] on div "Language" at bounding box center [483, 115] width 93 height 31
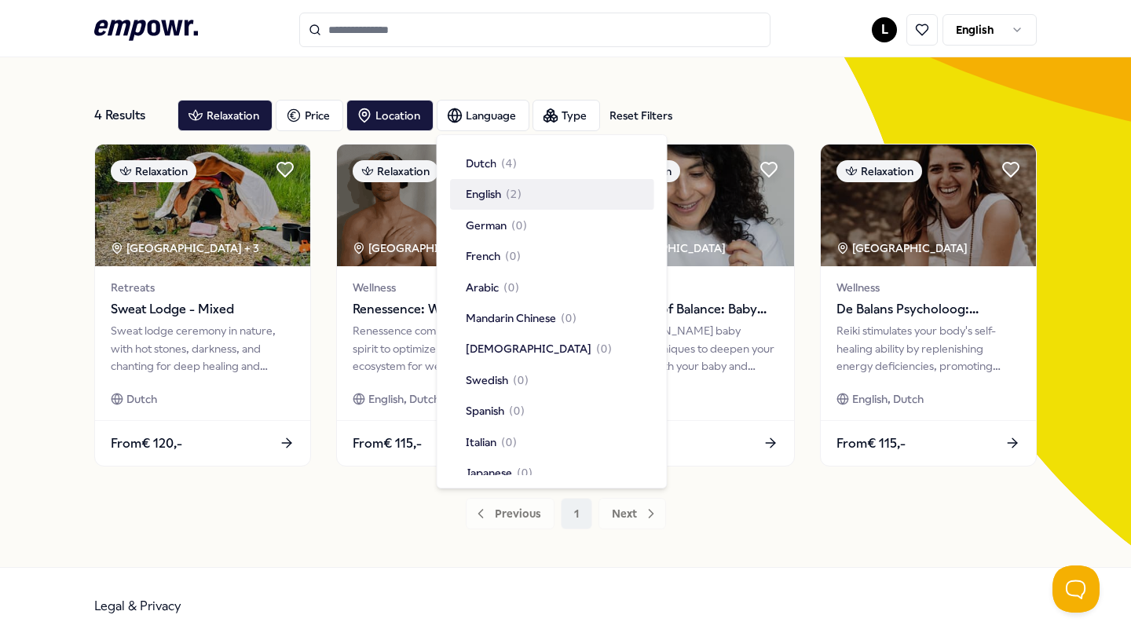
click at [491, 196] on span "English" at bounding box center [483, 193] width 35 height 17
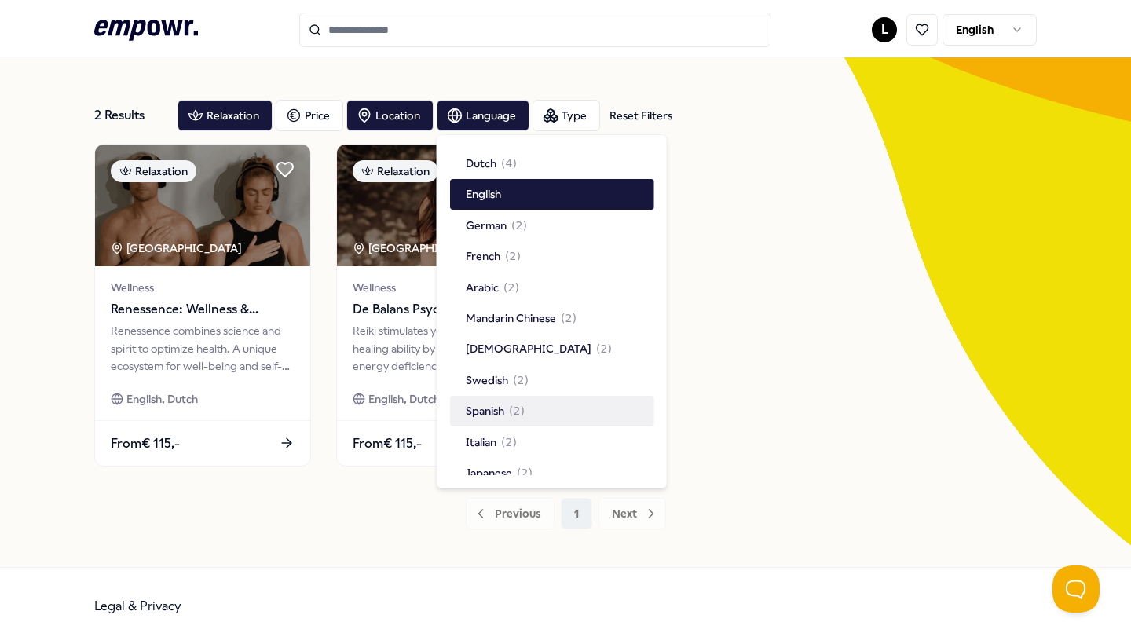
click at [719, 384] on div "Relaxation [GEOGRAPHIC_DATA] Wellness Renessence: Wellness & Mindfulness Reness…" at bounding box center [565, 305] width 943 height 323
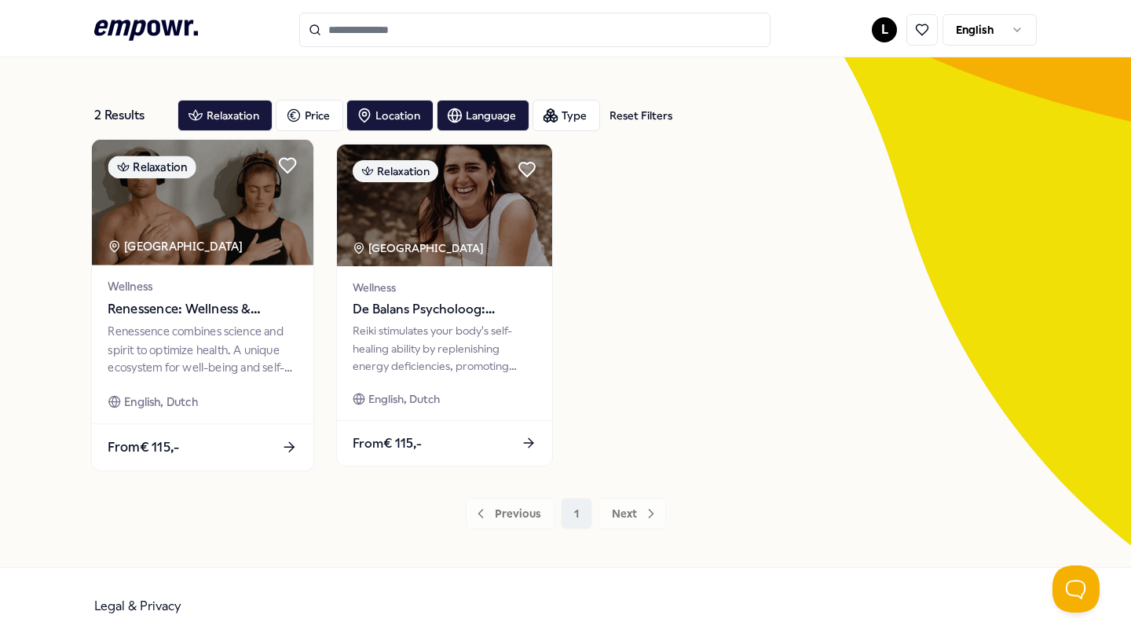
click at [181, 318] on span "Renessence: Wellness & Mindfulness" at bounding box center [202, 309] width 189 height 20
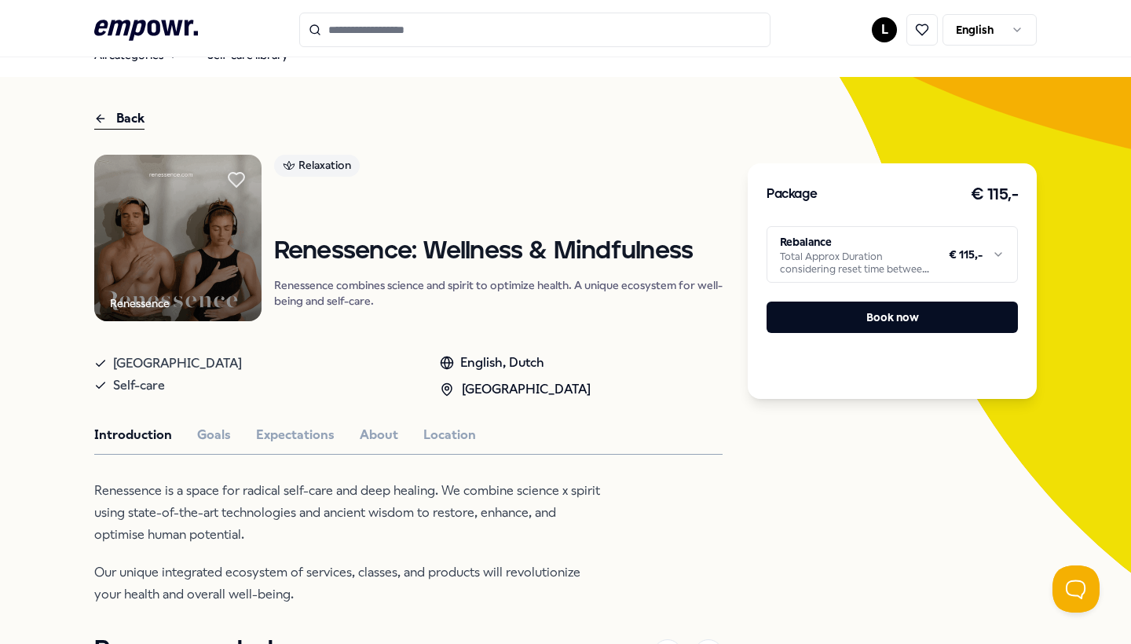
scroll to position [27, 0]
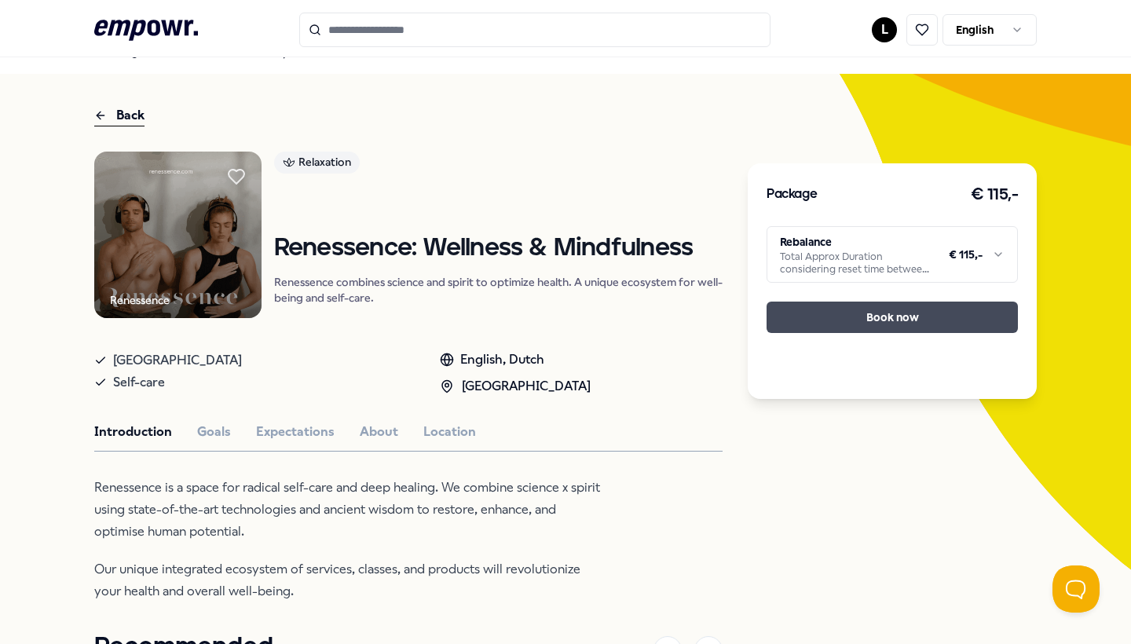
click at [823, 303] on button "Book now" at bounding box center [892, 317] width 251 height 31
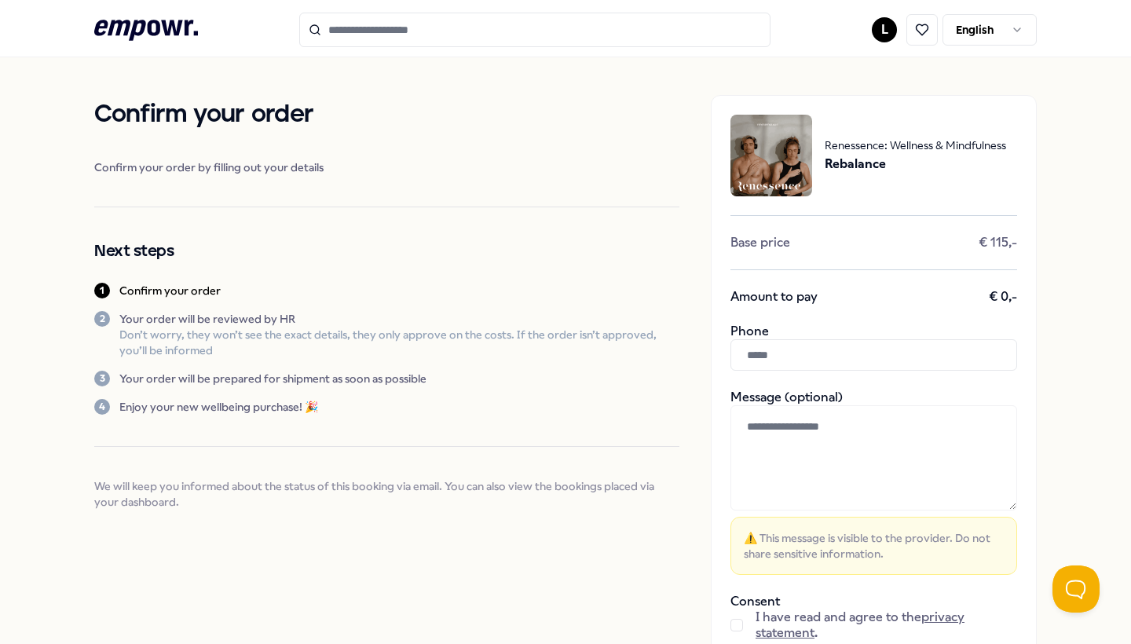
click at [813, 353] on input "text" at bounding box center [873, 354] width 287 height 31
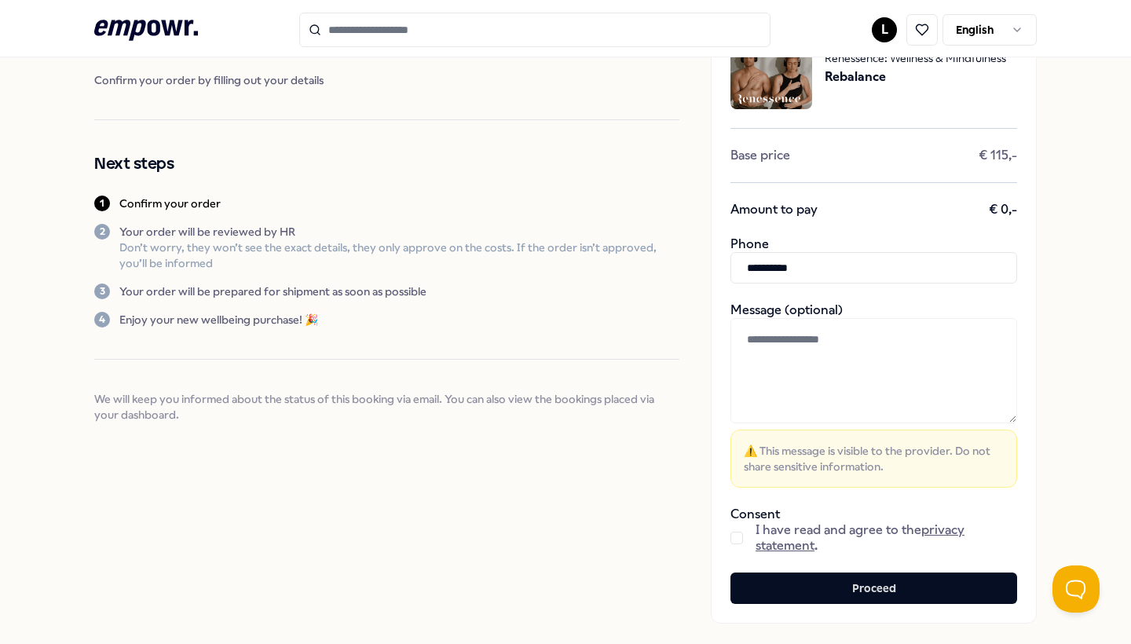
scroll to position [118, 0]
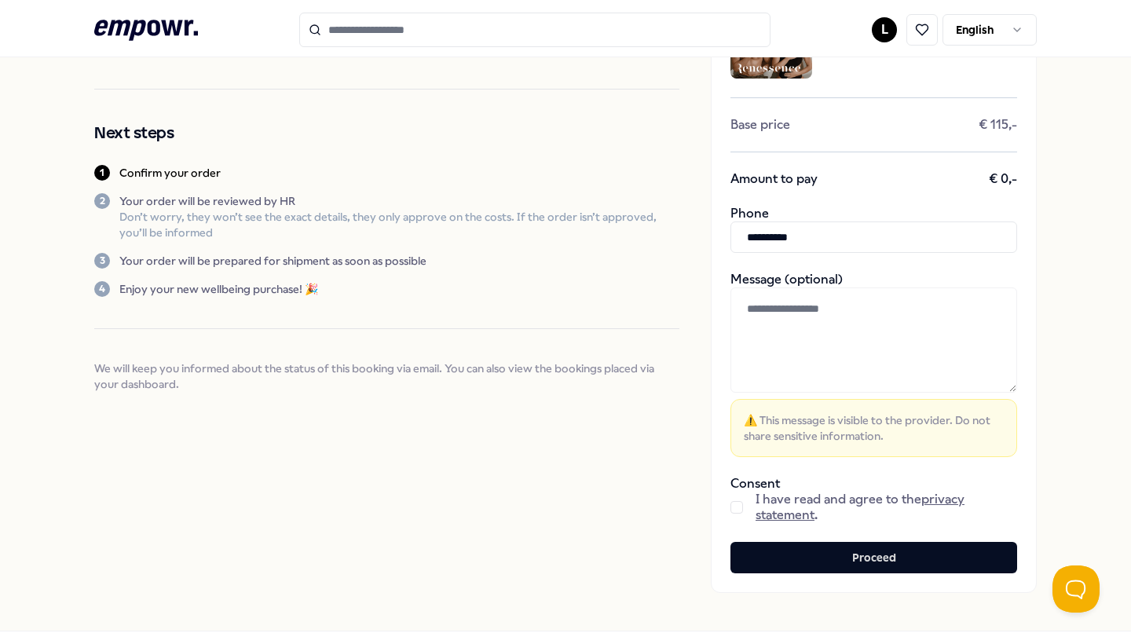
type input "**********"
click at [738, 496] on div "I have read and agree to the privacy statement ." at bounding box center [873, 507] width 287 height 31
click at [738, 500] on div "I have read and agree to the privacy statement ." at bounding box center [873, 507] width 287 height 31
click at [773, 546] on button "Proceed" at bounding box center [873, 557] width 287 height 31
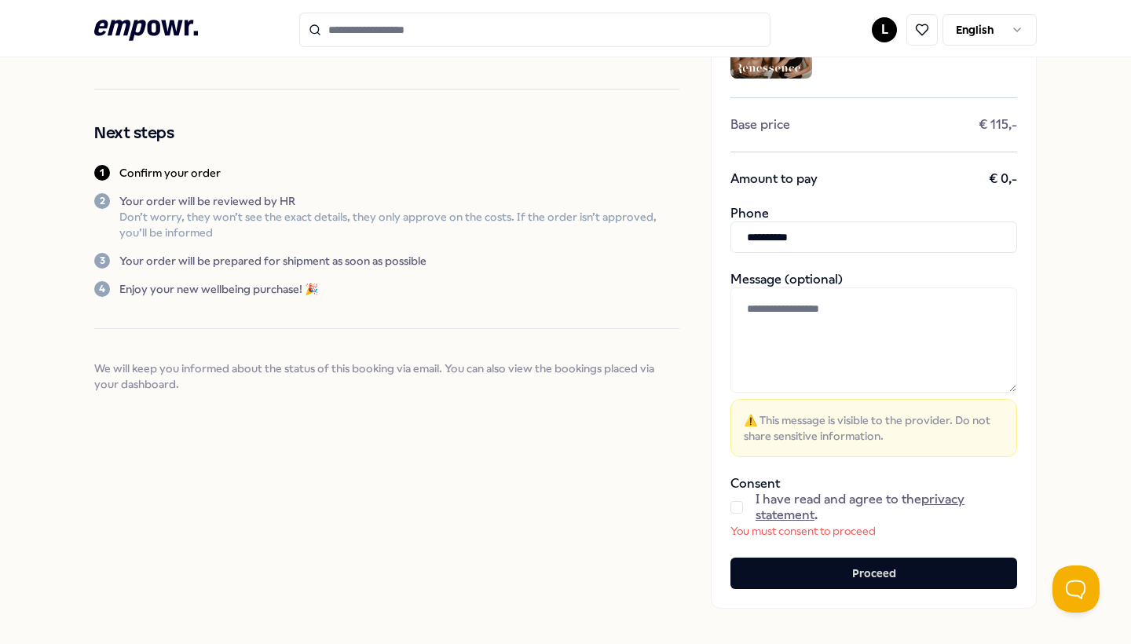
click at [734, 511] on button "button" at bounding box center [736, 507] width 13 height 13
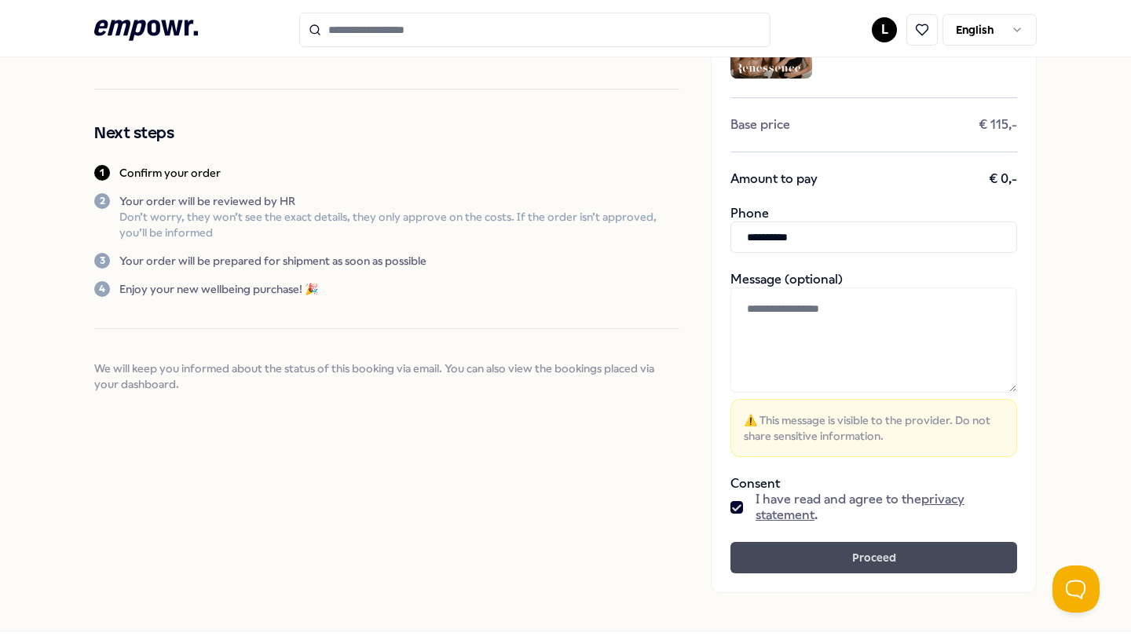
click at [758, 545] on button "Proceed" at bounding box center [873, 557] width 287 height 31
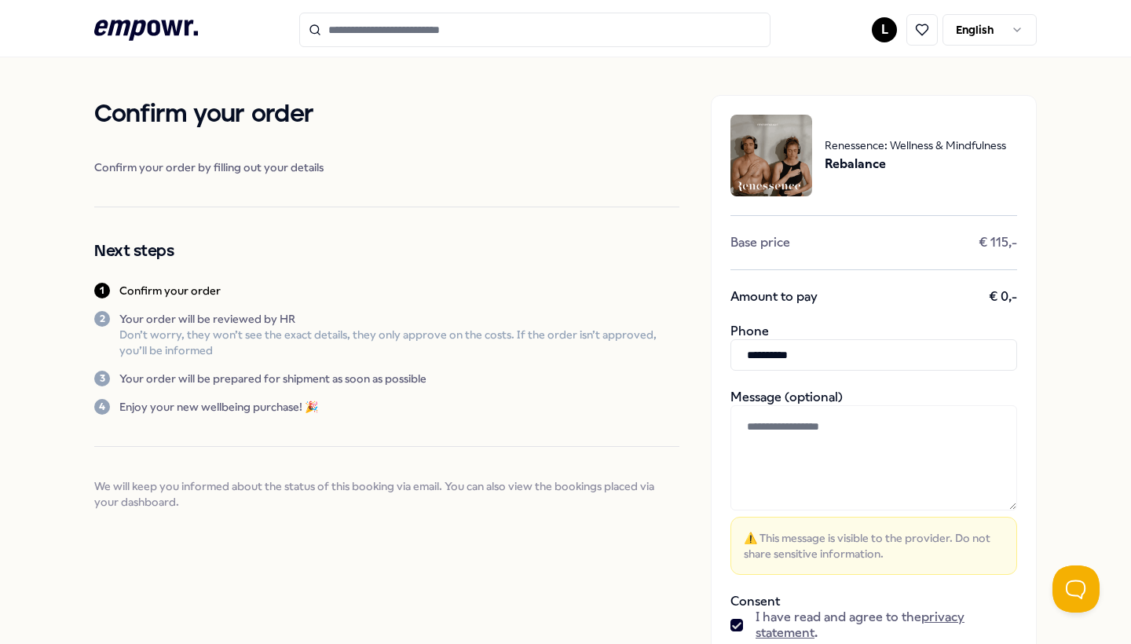
scroll to position [0, 0]
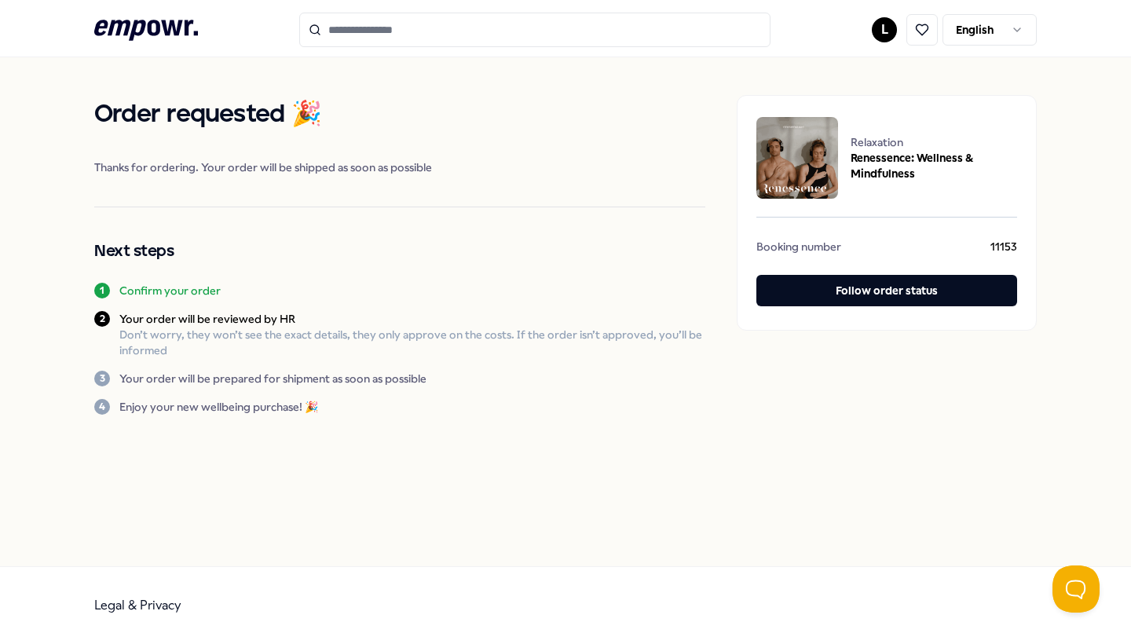
click at [143, 27] on icon at bounding box center [146, 30] width 104 height 20
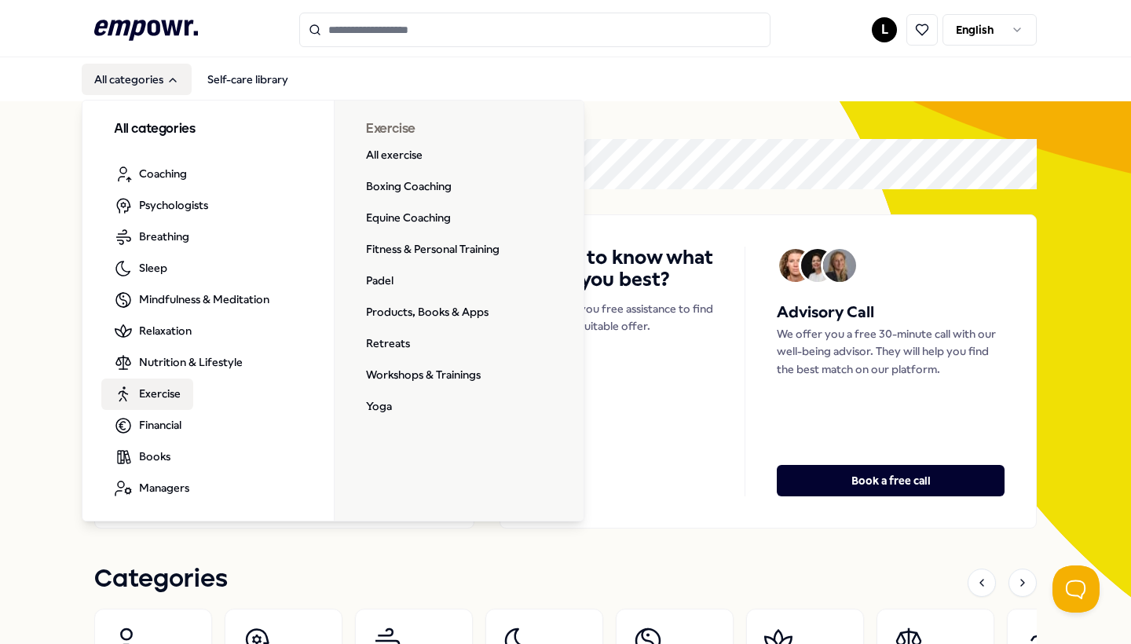
click at [166, 397] on span "Exercise" at bounding box center [160, 393] width 42 height 17
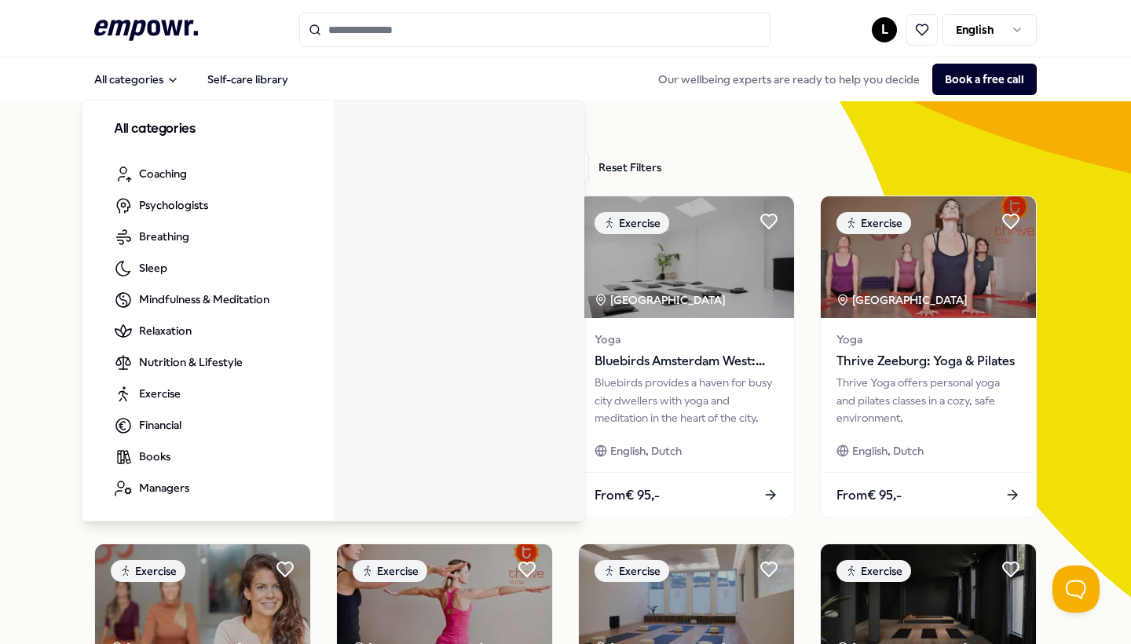
click at [146, 40] on icon ".empowr-logo_svg__cls-1{fill:#03032f}" at bounding box center [146, 30] width 104 height 29
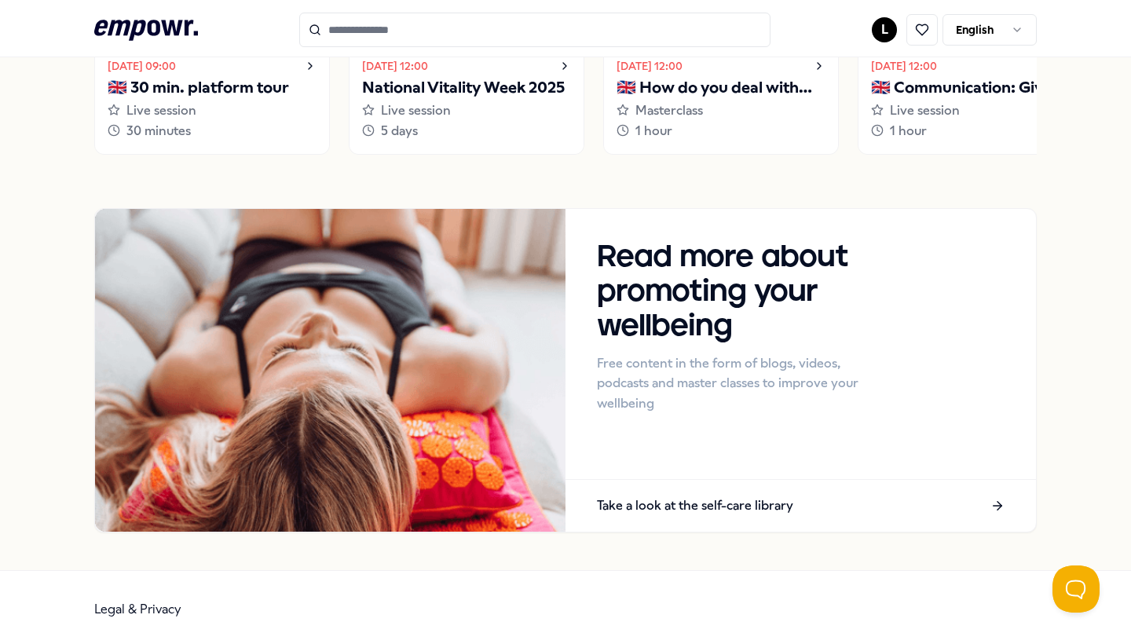
scroll to position [1396, 0]
